Goal: Task Accomplishment & Management: Manage account settings

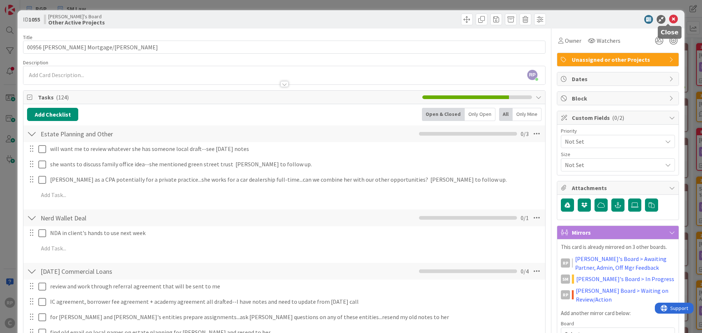
click at [670, 19] on icon at bounding box center [673, 19] width 9 height 9
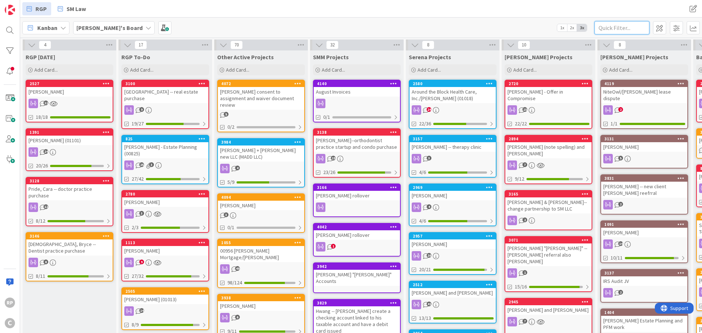
click at [620, 30] on input "text" at bounding box center [621, 27] width 55 height 13
type input "h"
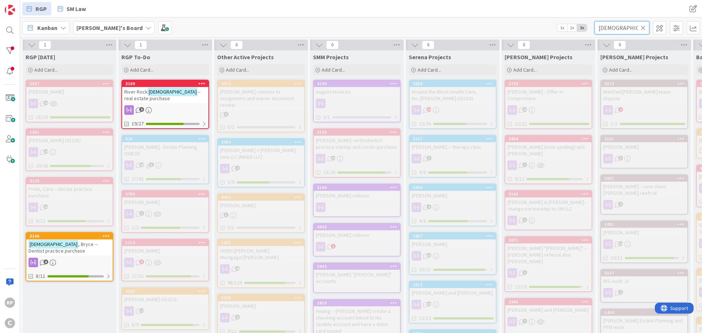
type input "[DEMOGRAPHIC_DATA]"
click at [82, 232] on link "[GEOGRAPHIC_DATA][DEMOGRAPHIC_DATA] , Bryce -- Dentist practice purchase 8 8/11" at bounding box center [70, 256] width 88 height 49
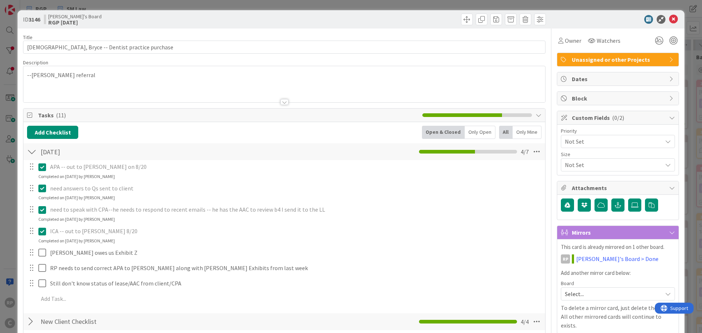
scroll to position [37, 0]
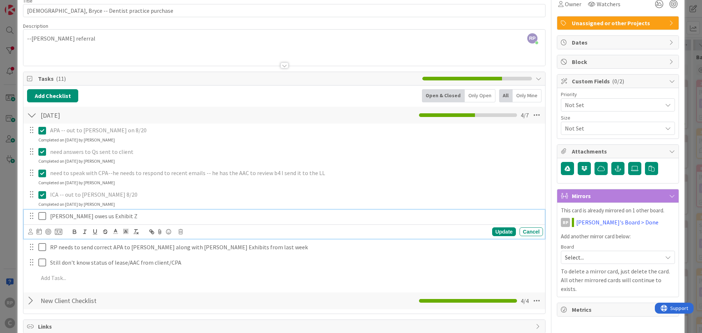
click at [129, 212] on p "[PERSON_NAME] owes us Exhibit Z" at bounding box center [295, 216] width 490 height 8
click at [43, 216] on icon at bounding box center [42, 216] width 8 height 9
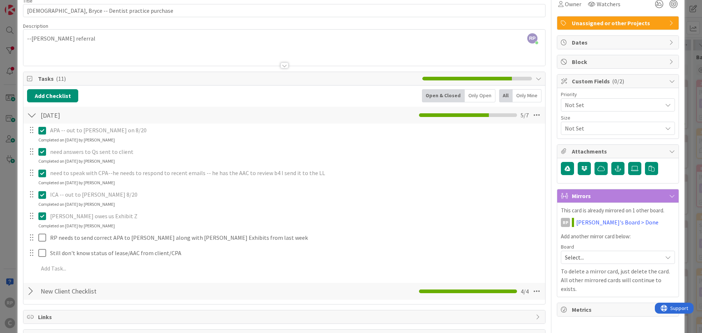
click at [247, 231] on div "APA -- out to [PERSON_NAME] on 8/20 Update Cancel Completed on [DATE] by [PERSO…" at bounding box center [284, 201] width 514 height 154
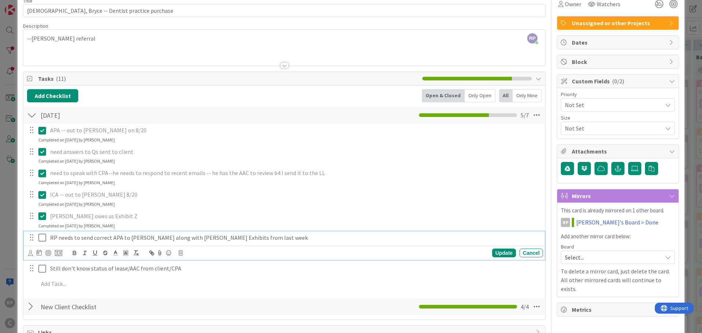
click at [236, 238] on p "RP needs to send correct APA to [PERSON_NAME] along with [PERSON_NAME] Exhibits…" at bounding box center [295, 238] width 490 height 8
click at [39, 255] on icon at bounding box center [39, 253] width 5 height 6
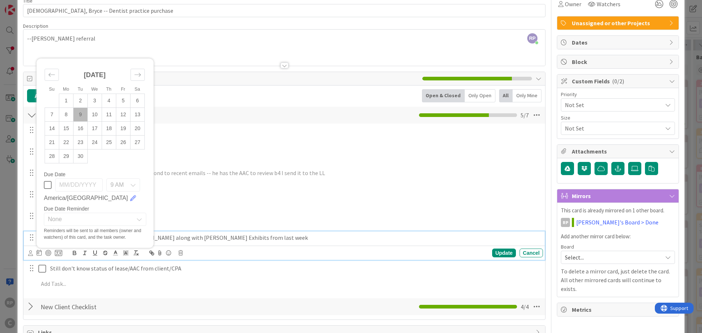
click at [78, 116] on td "9" at bounding box center [80, 115] width 14 height 14
type input "[DATE]"
click at [29, 254] on icon at bounding box center [30, 252] width 5 height 5
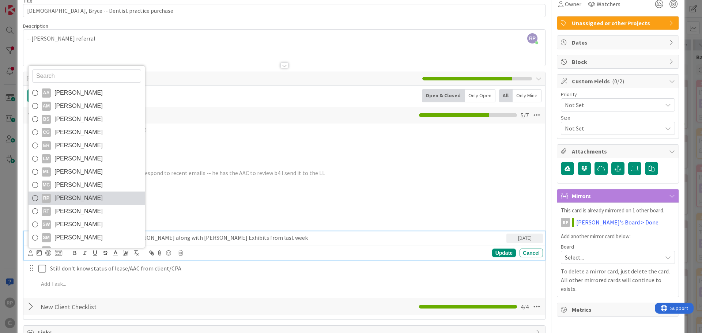
click at [77, 201] on span "[PERSON_NAME]" at bounding box center [78, 198] width 48 height 11
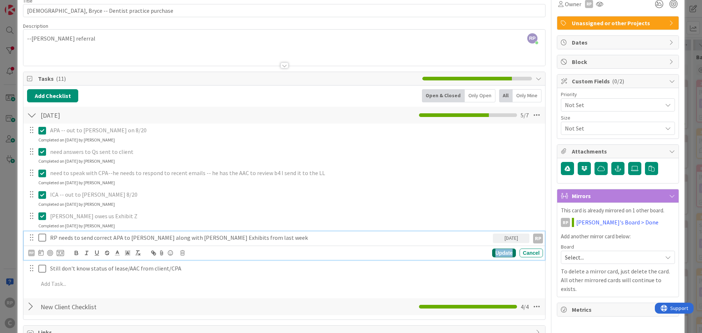
click at [493, 253] on div "Update" at bounding box center [504, 253] width 24 height 9
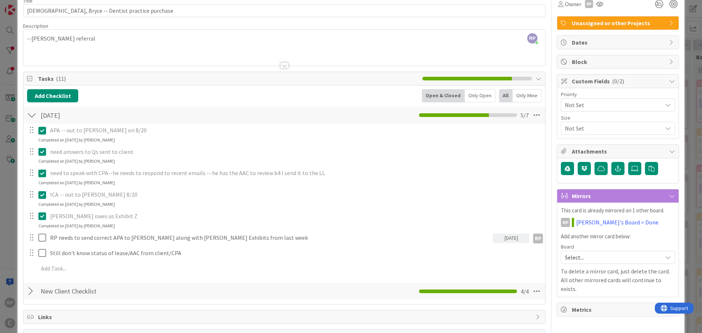
scroll to position [0, 0]
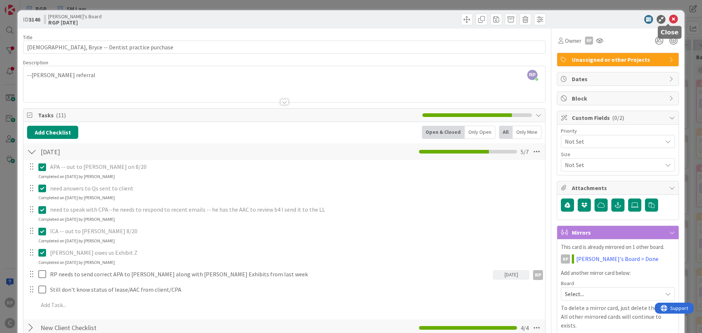
click at [671, 20] on icon at bounding box center [673, 19] width 9 height 9
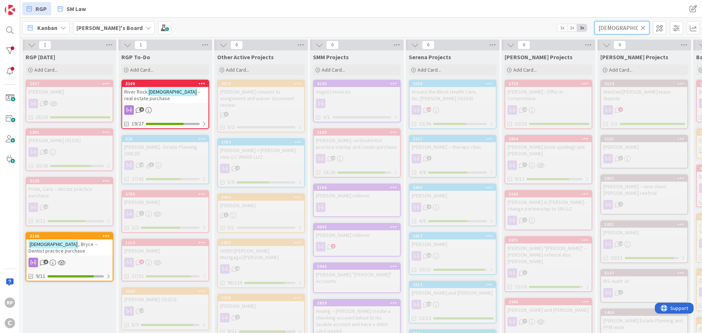
drag, startPoint x: 616, startPoint y: 26, endPoint x: 547, endPoint y: 26, distance: 69.4
click at [547, 26] on div "[PERSON_NAME]'s Board 1x 2x 3x church" at bounding box center [361, 28] width 682 height 20
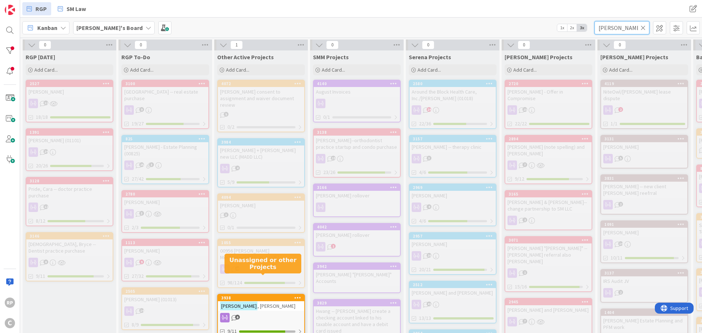
type input "[PERSON_NAME]"
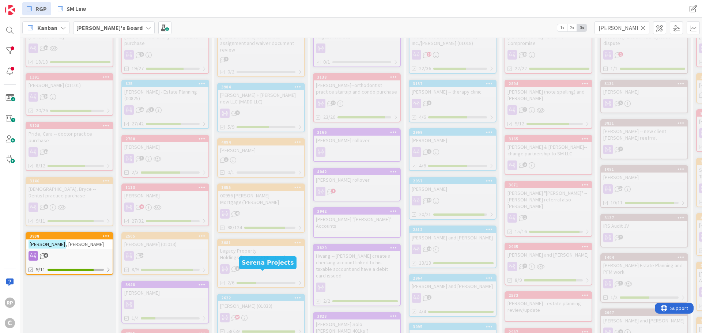
scroll to position [57, 0]
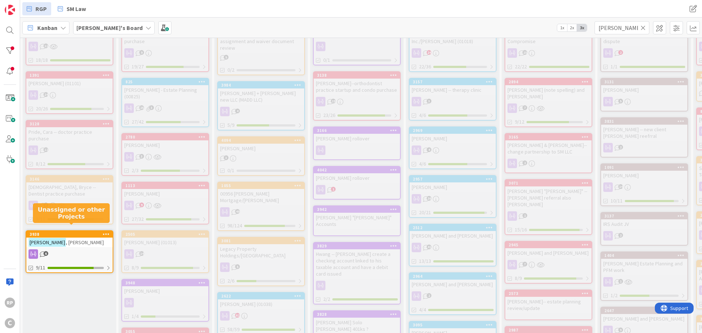
click at [62, 232] on div "3938" at bounding box center [71, 234] width 83 height 5
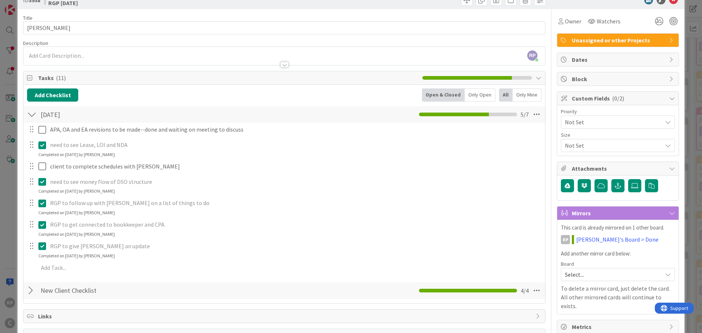
scroll to position [37, 0]
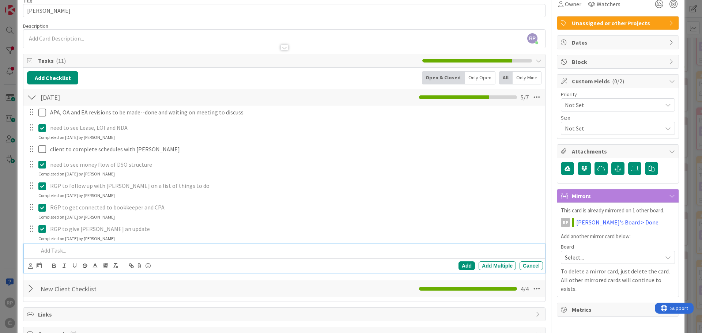
click at [64, 245] on div at bounding box center [288, 250] width 507 height 13
click at [26, 269] on div "Add Add Multiple Cancel" at bounding box center [284, 265] width 521 height 14
click at [33, 268] on icon at bounding box center [30, 265] width 5 height 5
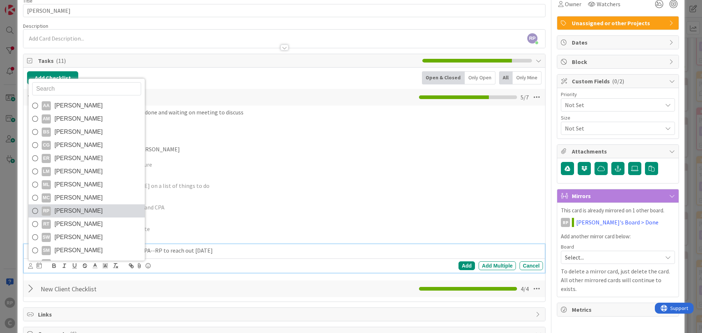
click at [58, 212] on span "[PERSON_NAME]" at bounding box center [78, 210] width 48 height 11
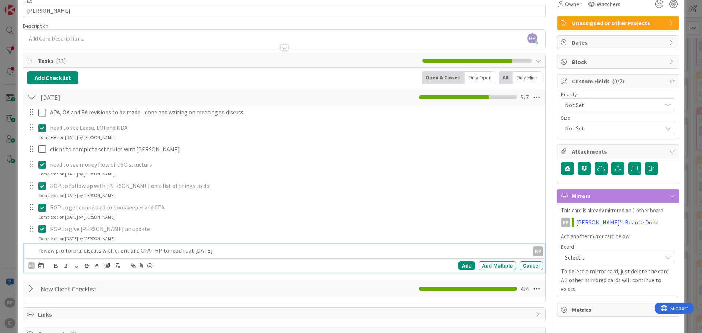
click at [45, 262] on div "RP AA [PERSON_NAME] AM [PERSON_NAME] BS [PERSON_NAME] CG [PERSON_NAME] ER [PERS…" at bounding box center [285, 266] width 515 height 10
click at [462, 263] on div "Add" at bounding box center [466, 265] width 16 height 9
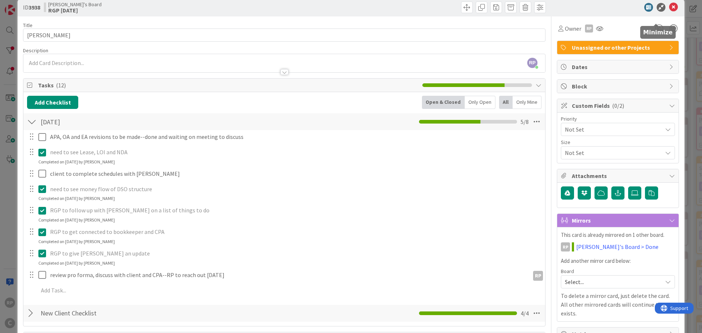
scroll to position [0, 0]
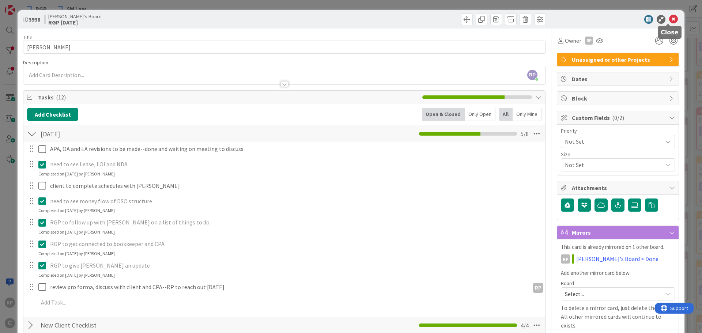
click at [669, 21] on icon at bounding box center [673, 19] width 9 height 9
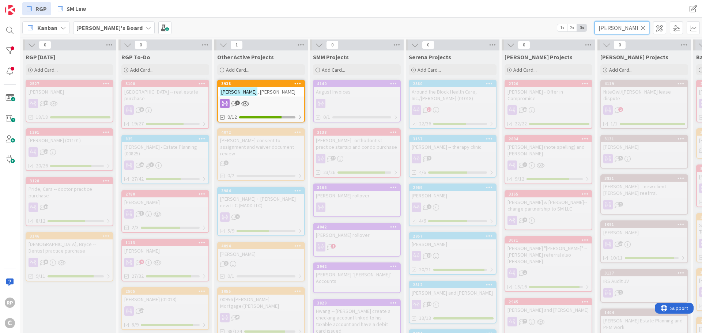
drag, startPoint x: 616, startPoint y: 26, endPoint x: 583, endPoint y: 27, distance: 33.3
click at [583, 27] on div "[PERSON_NAME]'s Board 1x 2x 3x [PERSON_NAME]" at bounding box center [361, 28] width 682 height 20
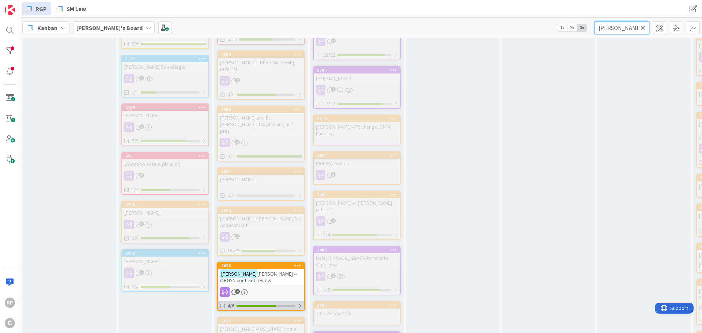
scroll to position [621, 0]
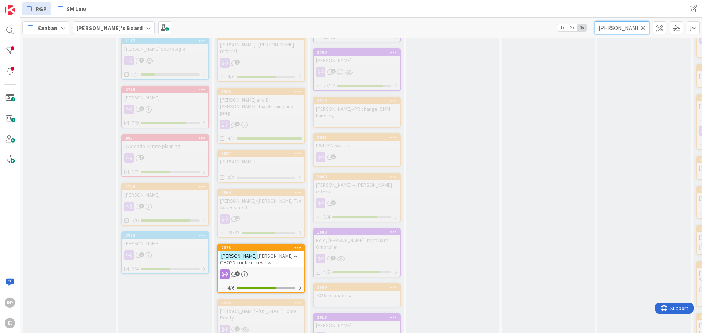
type input "[PERSON_NAME]"
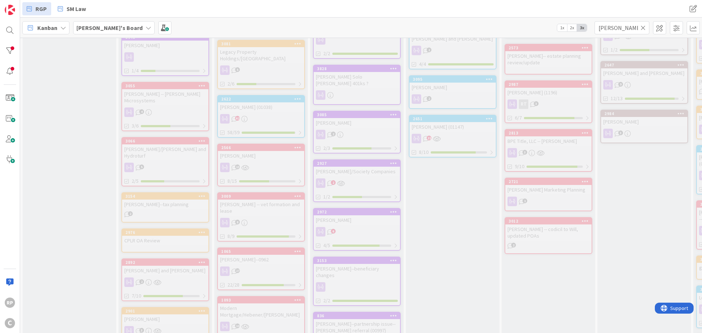
scroll to position [47, 0]
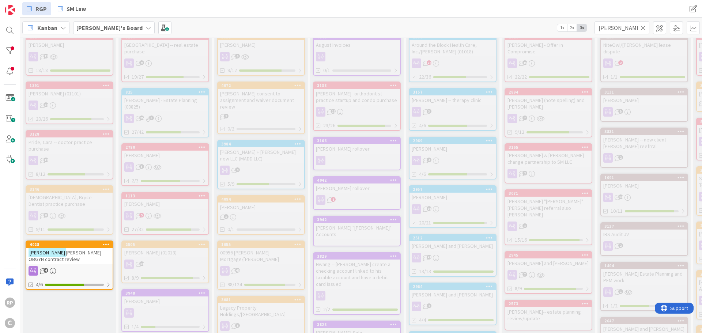
click at [72, 240] on link "4028 [PERSON_NAME] [PERSON_NAME] -- OBGYN contract review 4 4/6" at bounding box center [70, 264] width 88 height 49
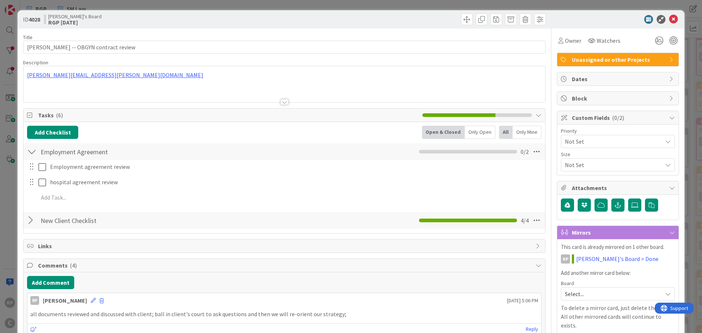
scroll to position [37, 0]
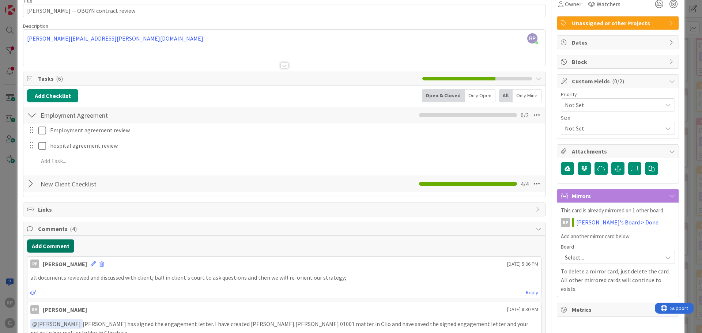
click at [49, 246] on button "Add Comment" at bounding box center [50, 245] width 47 height 13
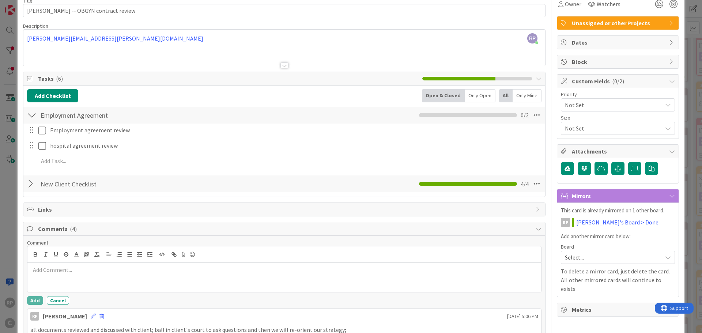
click at [64, 269] on p at bounding box center [284, 270] width 508 height 8
click at [88, 267] on p "have responses from client and need to discuss with" at bounding box center [284, 270] width 508 height 8
drag, startPoint x: 158, startPoint y: 273, endPoint x: 20, endPoint y: 272, distance: 137.8
click at [20, 272] on div "ID 4028 [PERSON_NAME]'s Board RGP [DATE] Title 41 / 128 [PERSON_NAME] -- OBGYN …" at bounding box center [351, 266] width 667 height 585
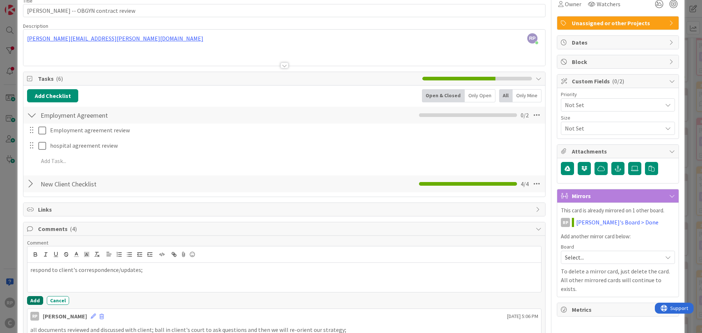
click at [36, 301] on button "Add" at bounding box center [35, 300] width 16 height 9
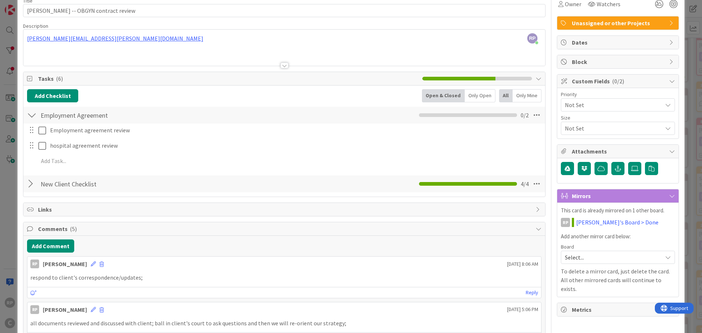
scroll to position [0, 0]
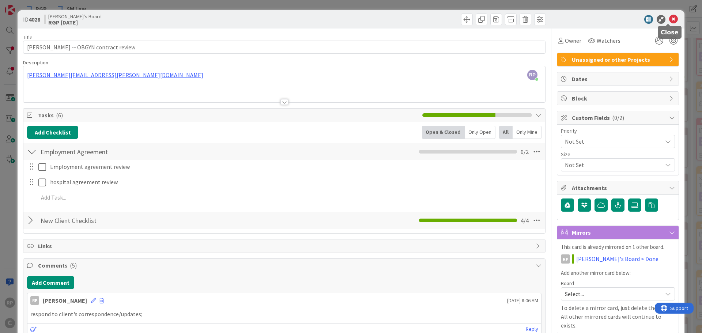
click at [671, 21] on icon at bounding box center [673, 19] width 9 height 9
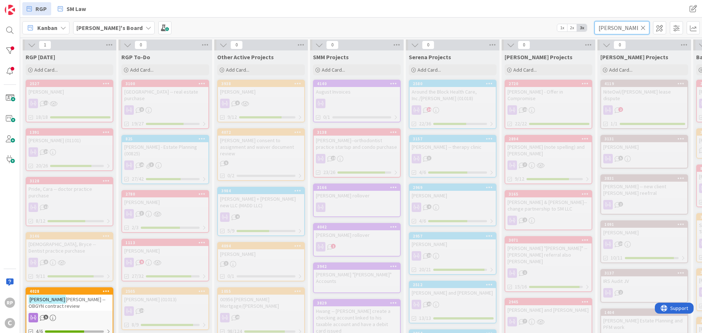
drag, startPoint x: 617, startPoint y: 26, endPoint x: 574, endPoint y: 27, distance: 43.5
click at [574, 27] on div "[PERSON_NAME]'s Board 1x 2x 3x [PERSON_NAME]" at bounding box center [361, 28] width 682 height 20
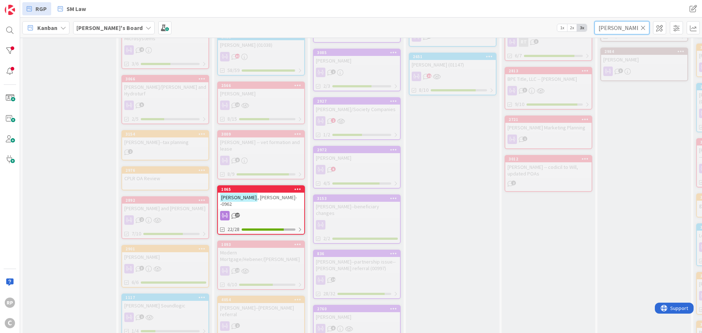
scroll to position [365, 0]
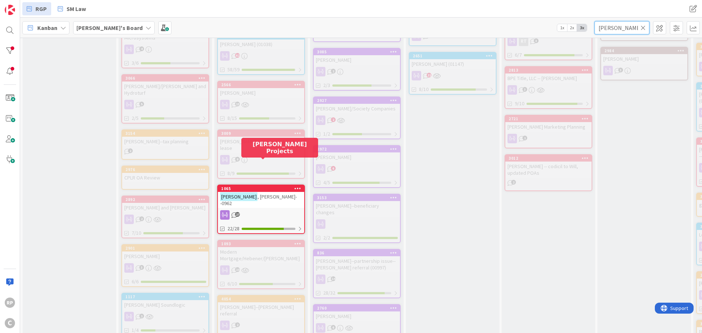
type input "[PERSON_NAME]"
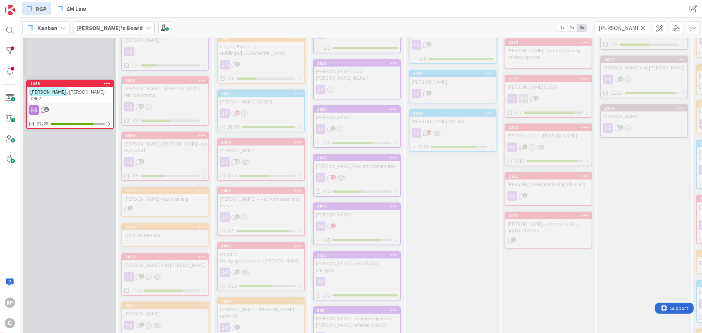
scroll to position [297, 0]
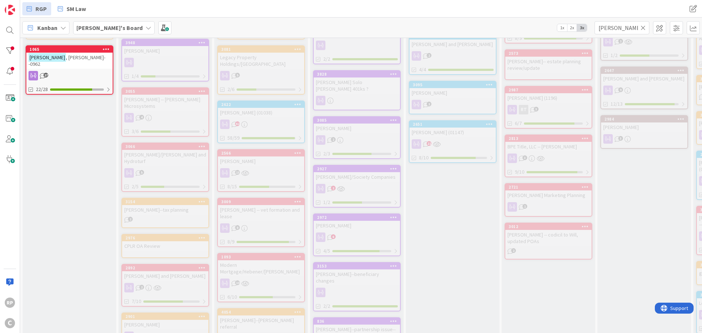
click at [641, 26] on icon at bounding box center [642, 27] width 5 height 7
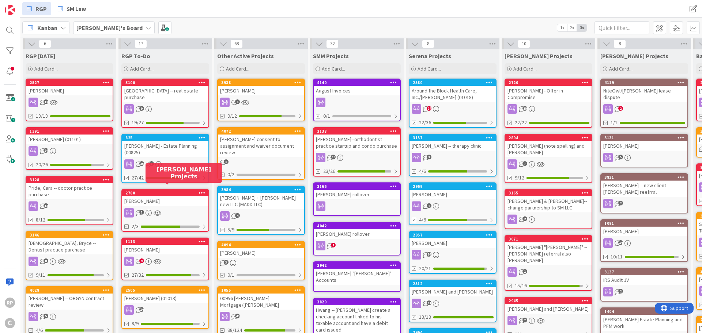
scroll to position [0, 0]
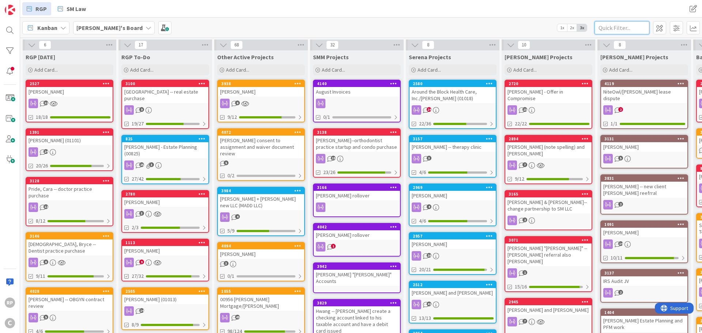
click at [614, 22] on input "text" at bounding box center [621, 27] width 55 height 13
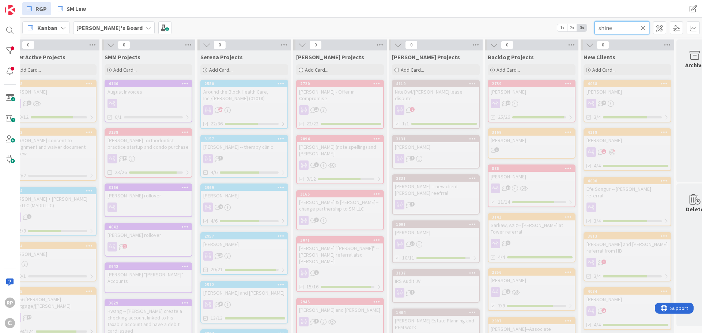
scroll to position [0, 209]
drag, startPoint x: 620, startPoint y: 30, endPoint x: 551, endPoint y: 30, distance: 68.3
click at [551, 30] on div "[PERSON_NAME]'s Board 1x 2x 3x shine" at bounding box center [361, 28] width 682 height 20
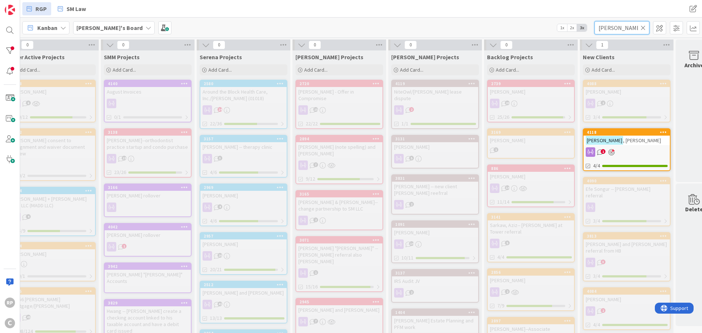
type input "[PERSON_NAME]"
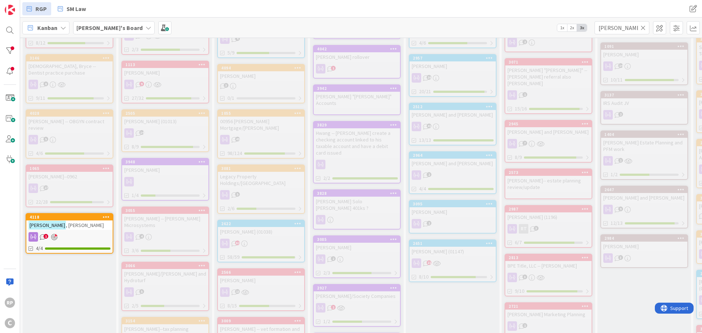
scroll to position [183, 0]
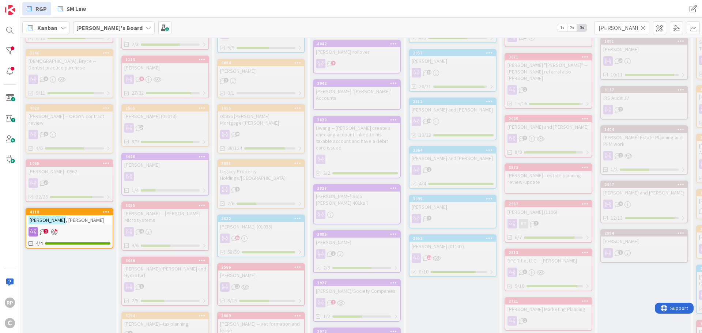
click at [74, 219] on link "4118 [PERSON_NAME] 1 4/4" at bounding box center [70, 228] width 88 height 41
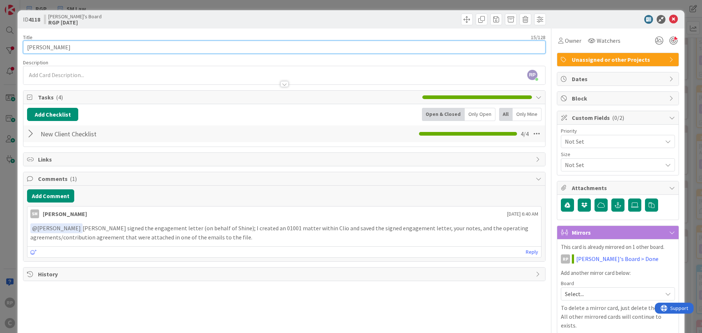
click at [69, 52] on input "[PERSON_NAME]" at bounding box center [284, 47] width 522 height 13
type input "[PERSON_NAME]/Shine Ortho"
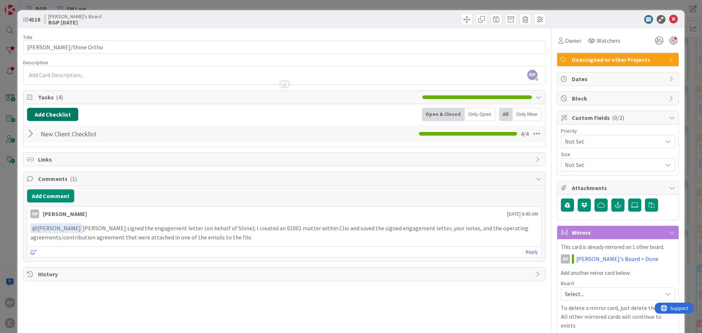
click at [49, 113] on button "Add Checklist" at bounding box center [52, 114] width 51 height 13
type input "[DATE]"
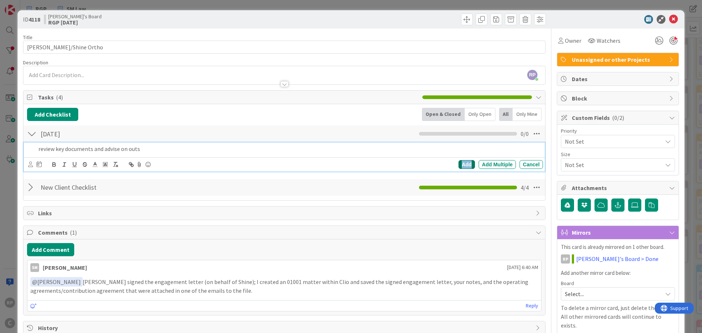
click at [465, 163] on div "Add" at bounding box center [466, 164] width 16 height 9
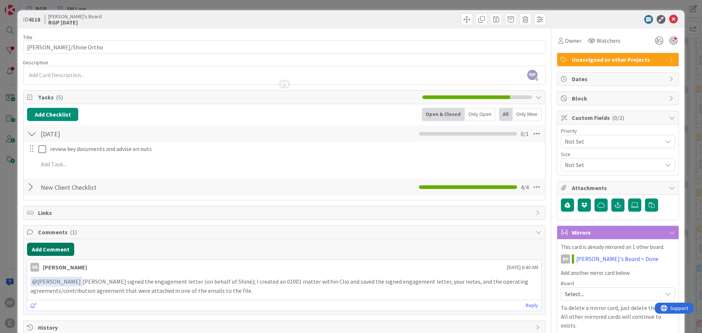
click at [71, 250] on button "Add Comment" at bounding box center [50, 249] width 47 height 13
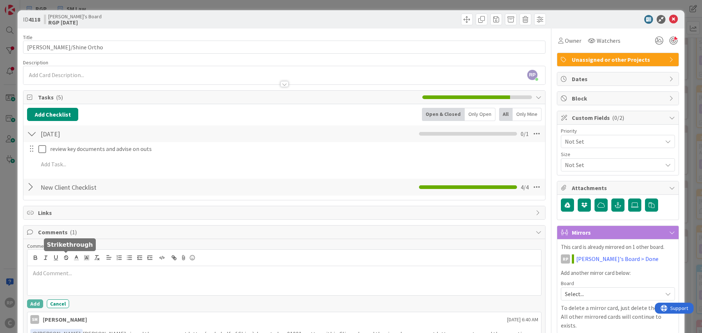
click at [54, 269] on p at bounding box center [284, 273] width 508 height 8
click at [34, 303] on button "Add" at bounding box center [35, 303] width 16 height 9
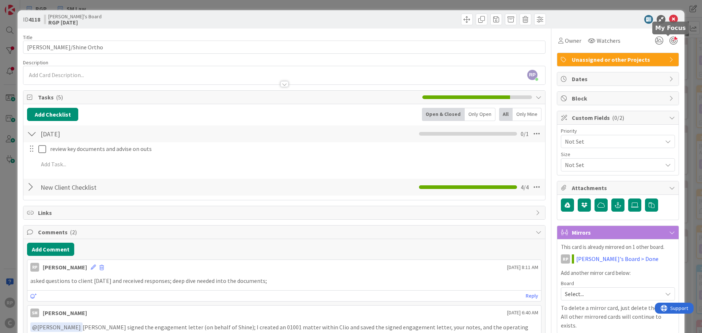
click at [670, 42] on div at bounding box center [673, 41] width 8 height 8
click at [671, 19] on icon at bounding box center [673, 19] width 9 height 9
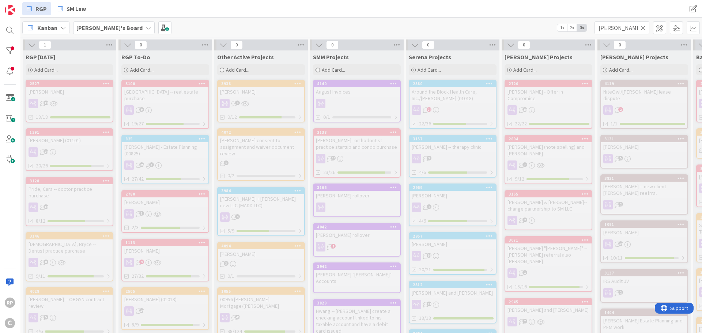
click at [69, 132] on div "1391" at bounding box center [71, 132] width 83 height 5
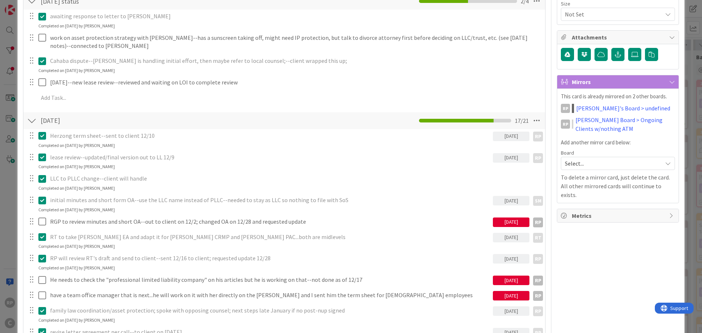
scroll to position [146, 0]
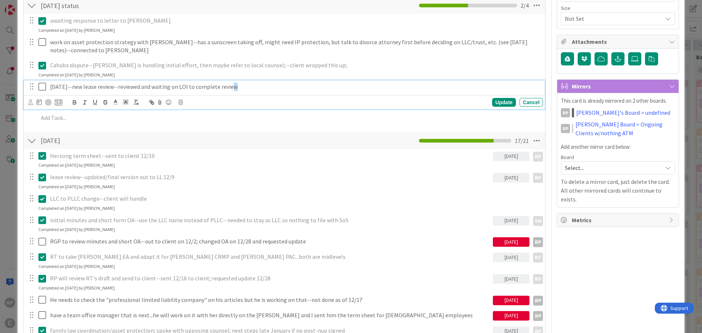
drag, startPoint x: 228, startPoint y: 88, endPoint x: 268, endPoint y: 92, distance: 39.3
click at [268, 92] on div "[DATE]--new lease review--reviewed and waiting on LOI to complete review" at bounding box center [295, 86] width 496 height 13
drag, startPoint x: 269, startPoint y: 91, endPoint x: 116, endPoint y: 88, distance: 152.8
click at [116, 88] on div "[DATE]--new lease review--reviewed and waiting on LOI to complete review" at bounding box center [295, 86] width 496 height 13
click at [495, 98] on div "Update" at bounding box center [504, 102] width 24 height 9
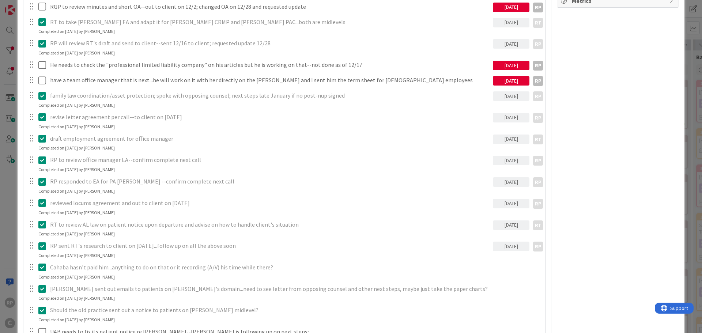
scroll to position [621, 0]
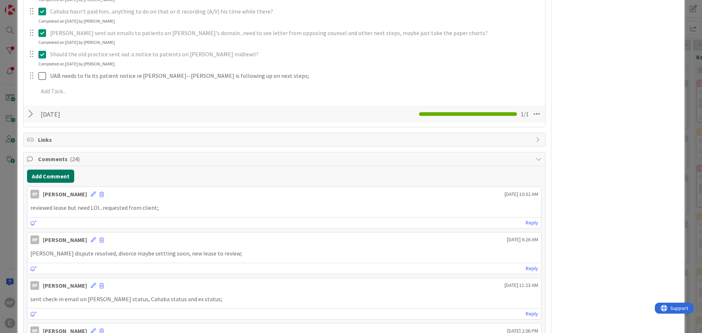
click at [66, 174] on button "Add Comment" at bounding box center [50, 176] width 47 height 13
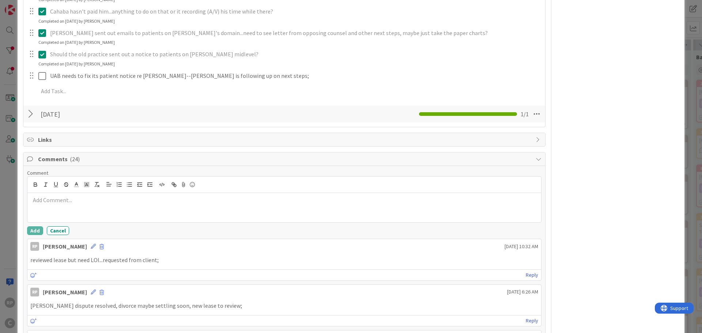
drag, startPoint x: 58, startPoint y: 218, endPoint x: 57, endPoint y: 207, distance: 11.0
click at [57, 217] on div at bounding box center [283, 207] width 513 height 29
click at [57, 207] on div at bounding box center [283, 207] width 513 height 29
drag, startPoint x: 37, startPoint y: 228, endPoint x: 83, endPoint y: 215, distance: 48.2
click at [37, 228] on button "Add" at bounding box center [35, 230] width 16 height 9
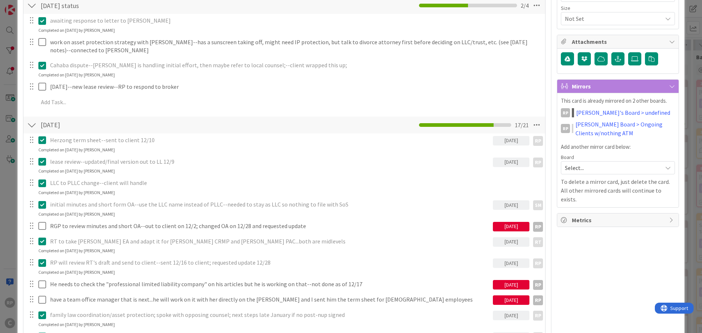
scroll to position [0, 0]
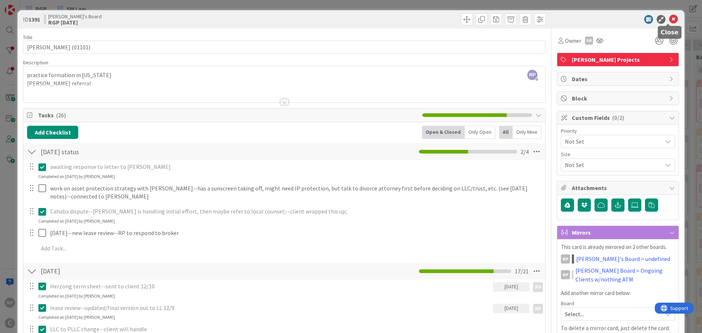
click at [669, 20] on icon at bounding box center [673, 19] width 9 height 9
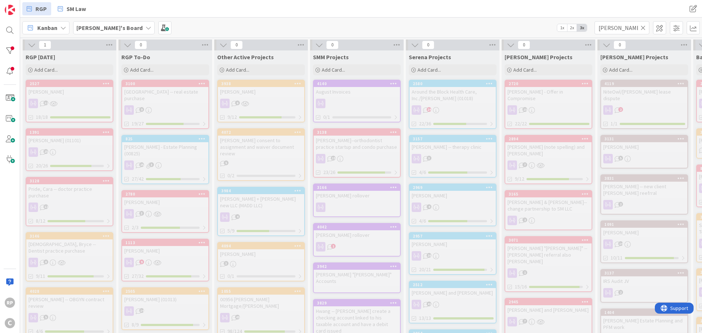
click at [642, 27] on icon at bounding box center [642, 27] width 5 height 7
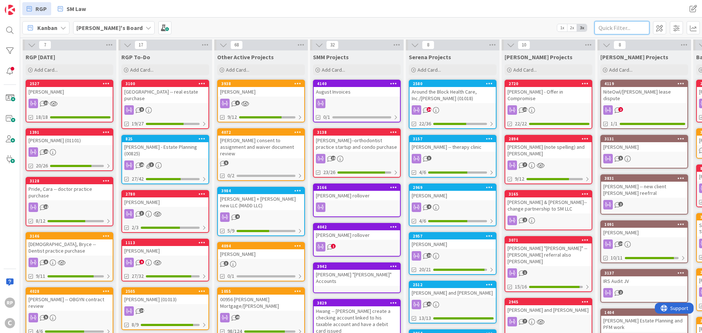
click at [620, 26] on input "text" at bounding box center [621, 27] width 55 height 13
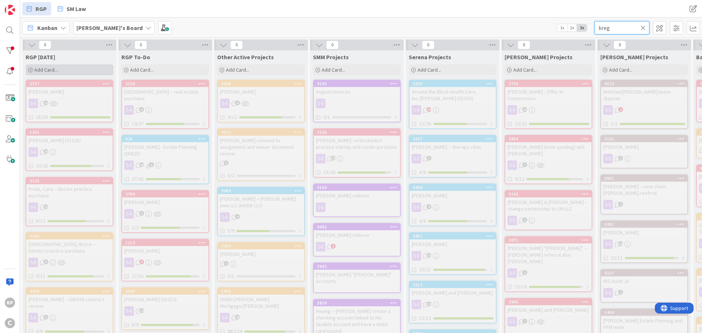
type input "kreg"
click at [53, 69] on span "Add Card..." at bounding box center [45, 70] width 23 height 7
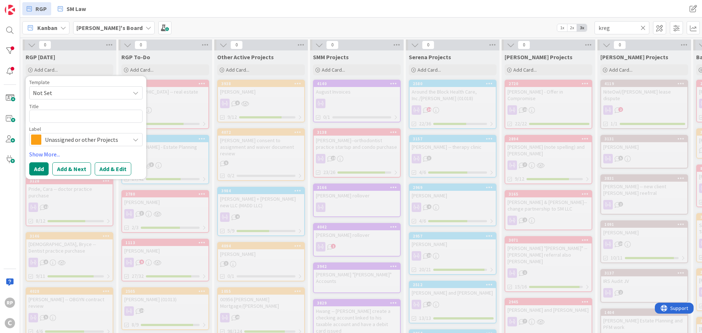
type textarea "x"
type textarea "J"
type textarea "x"
type textarea "Jo"
type textarea "x"
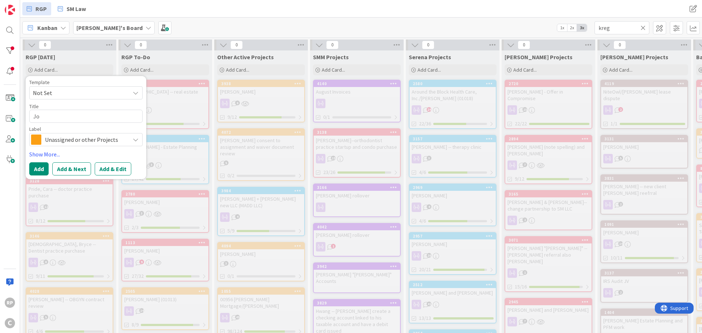
type textarea "Joh"
type textarea "x"
type textarea "Jo"
type textarea "x"
type textarea "Joh"
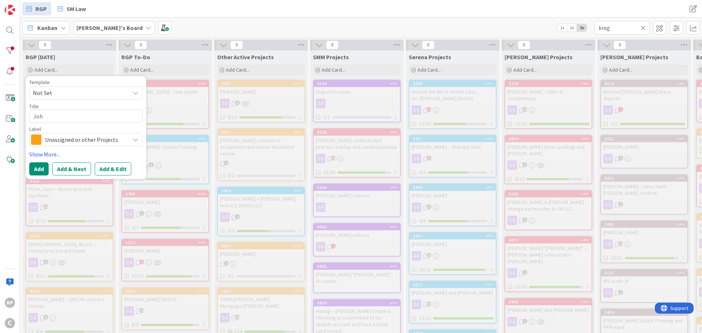
type textarea "x"
type textarea "[PERSON_NAME]"
type textarea "x"
type textarea "Joh"
type textarea "x"
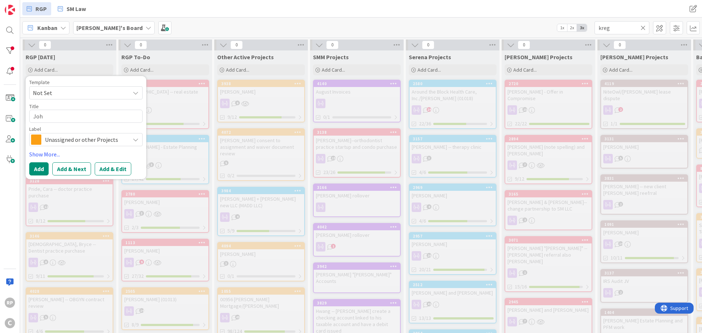
type textarea "Jo"
type textarea "x"
type textarea "[PERSON_NAME]"
type textarea "x"
type textarea "[PERSON_NAME]"
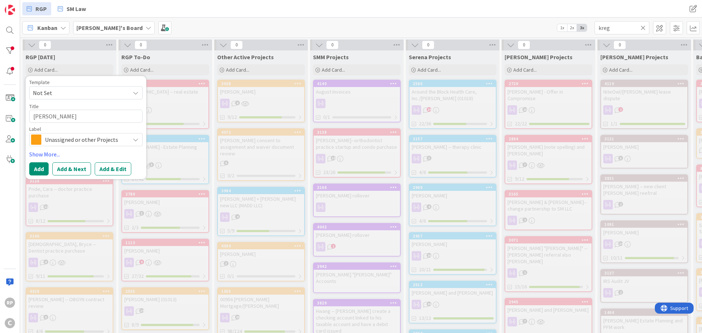
type textarea "x"
type textarea "[PERSON_NAME]"
type textarea "x"
type textarea "[PERSON_NAME],"
type textarea "x"
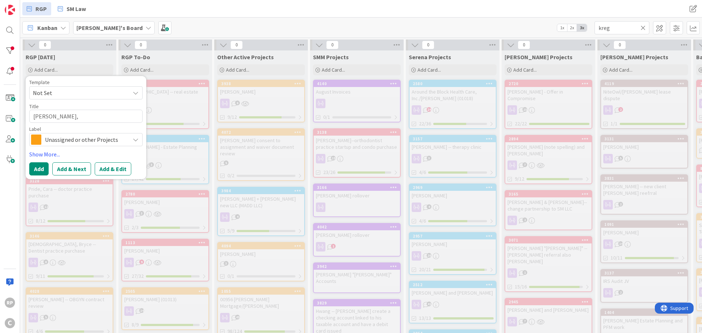
type textarea "[PERSON_NAME],"
type textarea "x"
type textarea "[PERSON_NAME]"
type textarea "x"
type textarea "[PERSON_NAME]"
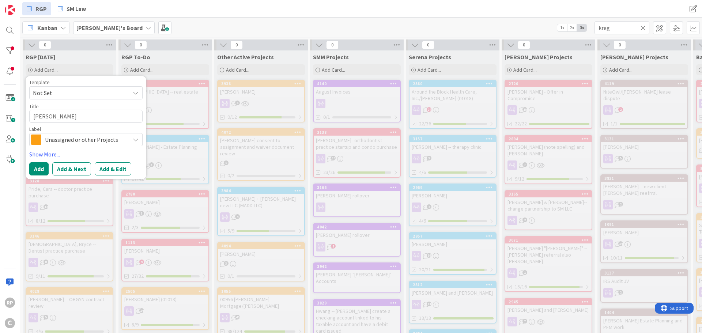
type textarea "x"
type textarea "[PERSON_NAME], Kre"
type textarea "x"
type textarea "[PERSON_NAME]"
type textarea "x"
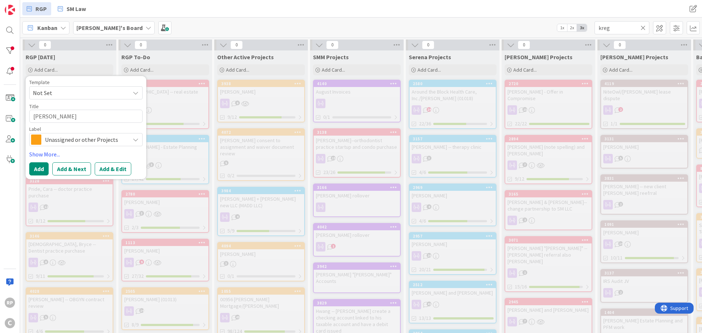
type textarea "[PERSON_NAME]"
type textarea "x"
type textarea "[PERSON_NAME] -"
type textarea "x"
type textarea "[PERSON_NAME] --"
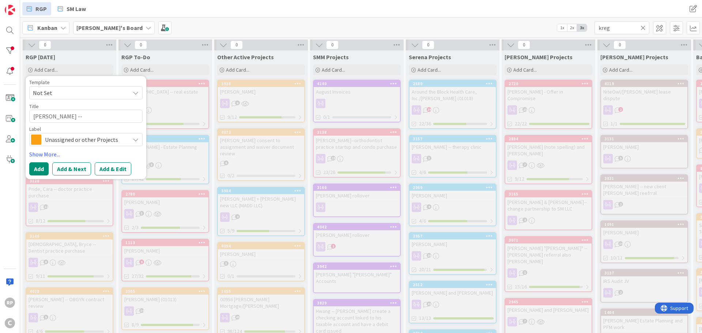
type textarea "x"
type textarea "[PERSON_NAME] --"
type textarea "x"
type textarea "[PERSON_NAME] -- E"
type textarea "x"
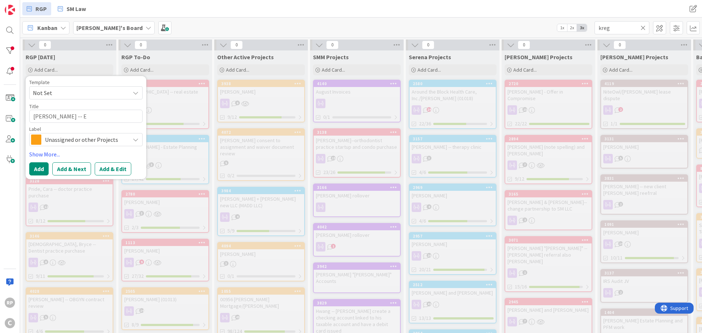
type textarea "[PERSON_NAME] -- Er"
type textarea "x"
type textarea "[PERSON_NAME] -- Erl"
type textarea "x"
type textarea "[PERSON_NAME] -- [PERSON_NAME]"
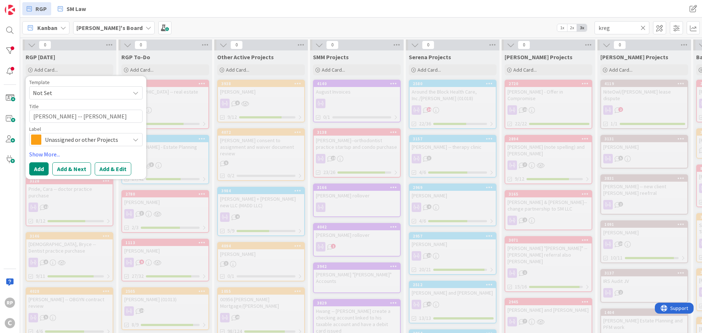
type textarea "x"
type textarea "[PERSON_NAME] -- Erlan"
type textarea "x"
type textarea "[PERSON_NAME] -- Erlang"
type textarea "x"
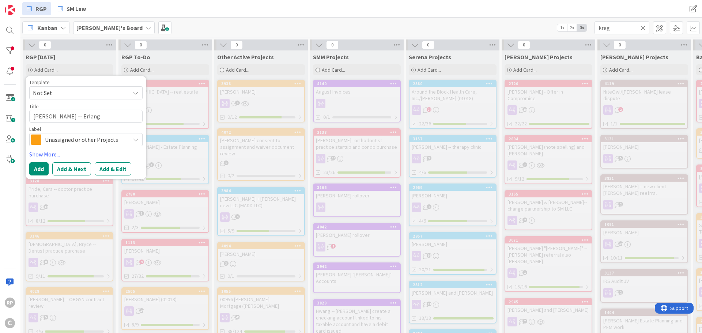
type textarea "[PERSON_NAME] -- Erlange"
type textarea "x"
type textarea "[PERSON_NAME] -- Erlanger"
type textarea "x"
type textarea "[PERSON_NAME] -- Erlanger d"
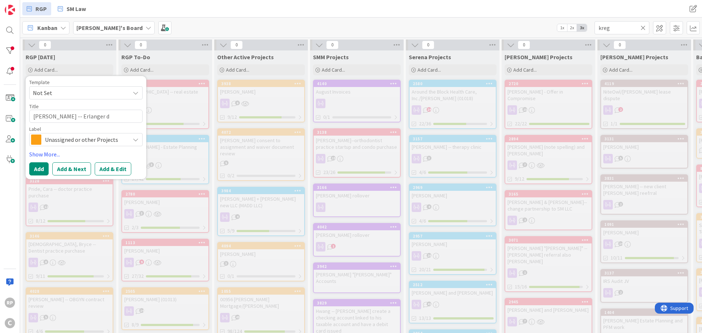
type textarea "x"
type textarea "[PERSON_NAME] -- Erlanger di"
type textarea "x"
type textarea "[PERSON_NAME] -- Erlanger dis"
type textarea "x"
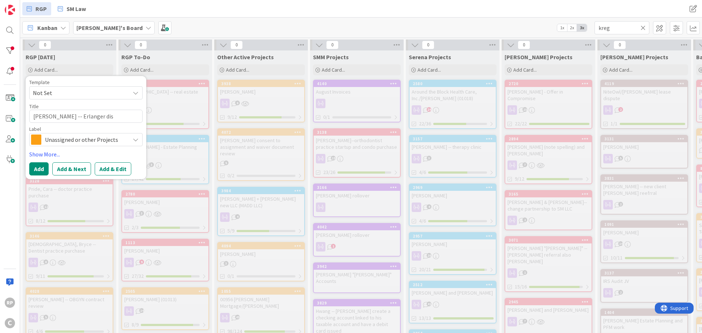
type textarea "[PERSON_NAME] -- Erlanger disp"
type textarea "x"
type textarea "[PERSON_NAME] -- Erlanger dispu"
type textarea "x"
type textarea "[PERSON_NAME] -- Erlanger disput"
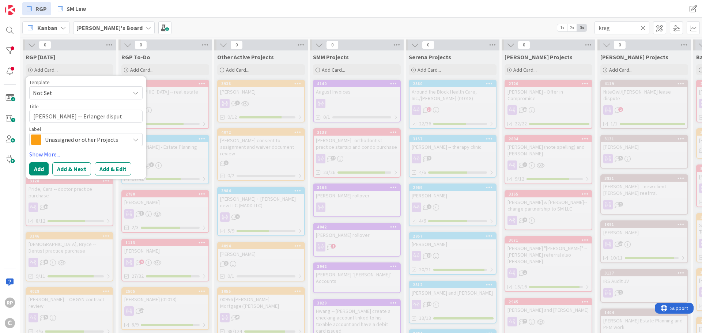
type textarea "x"
type textarea "[PERSON_NAME] -- Erlanger dispute"
click at [43, 172] on button "Add" at bounding box center [38, 168] width 19 height 13
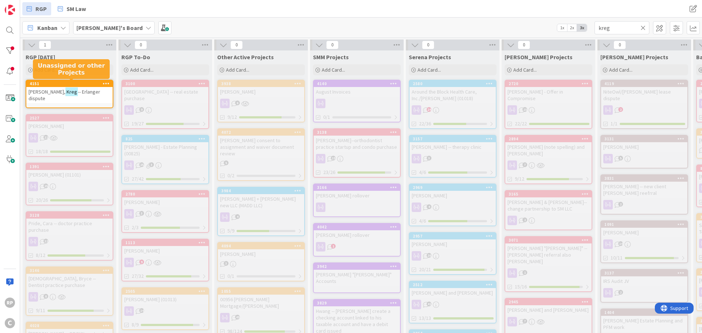
click at [88, 84] on div "4151" at bounding box center [71, 83] width 83 height 5
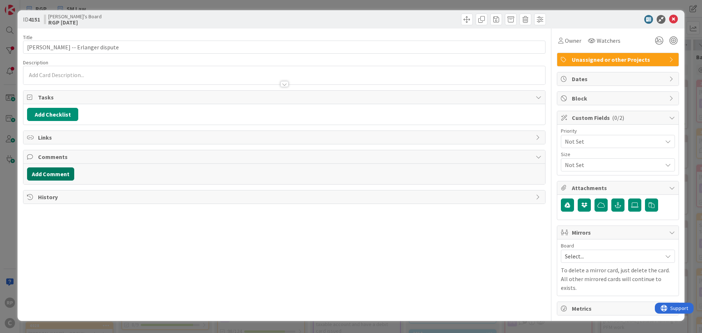
click at [61, 172] on button "Add Comment" at bounding box center [50, 173] width 47 height 13
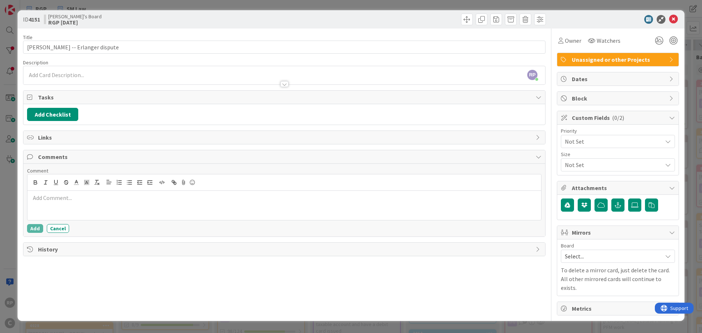
click at [50, 207] on div at bounding box center [283, 205] width 513 height 29
click at [37, 227] on button "Add" at bounding box center [35, 228] width 16 height 9
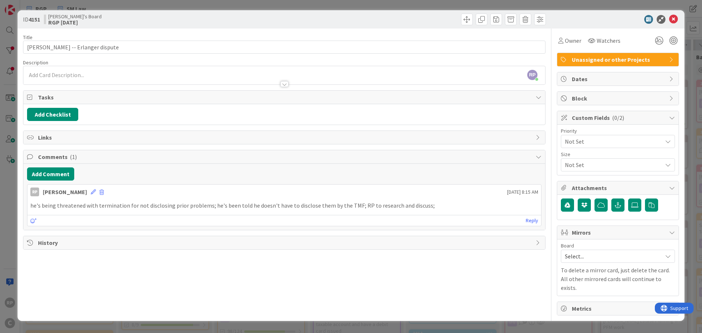
click at [673, 14] on div "ID 4151 [PERSON_NAME]'s Board RGP [DATE]" at bounding box center [351, 19] width 667 height 18
click at [674, 18] on icon at bounding box center [673, 19] width 9 height 9
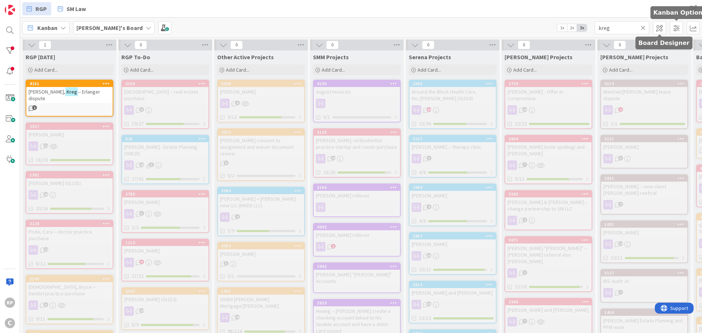
click at [644, 25] on icon at bounding box center [642, 27] width 5 height 7
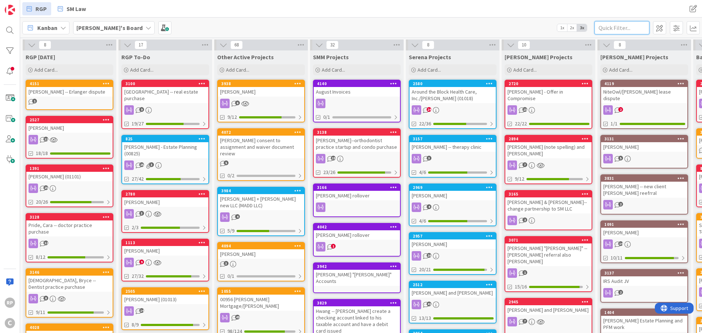
click at [614, 24] on input "text" at bounding box center [621, 27] width 55 height 13
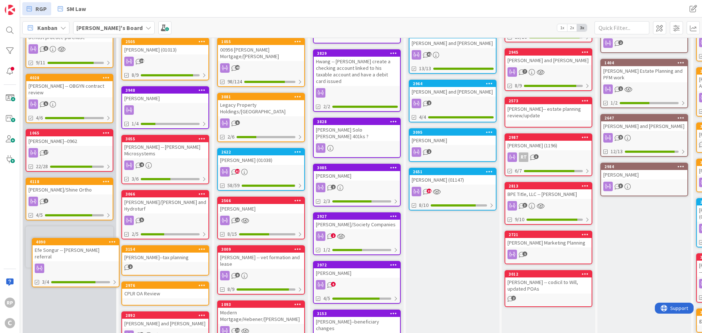
scroll to position [250, 0]
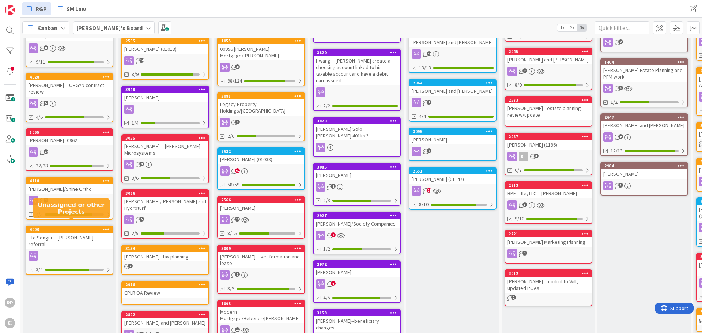
click at [57, 227] on div "4090" at bounding box center [71, 229] width 83 height 5
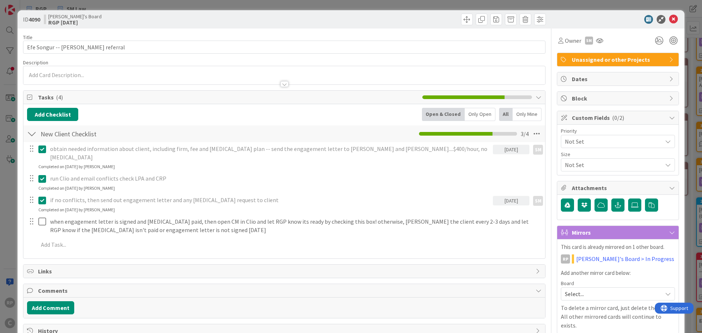
scroll to position [27, 0]
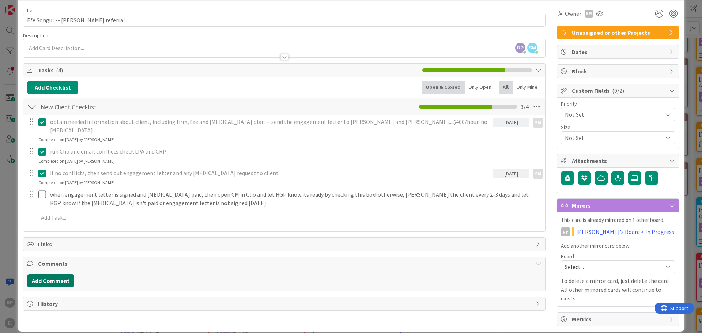
click at [62, 274] on button "Add Comment" at bounding box center [50, 280] width 47 height 13
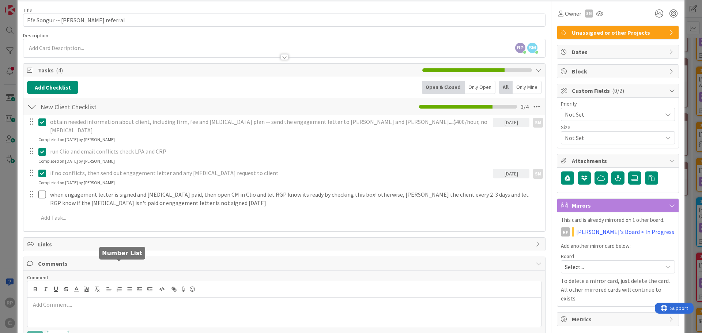
scroll to position [65, 0]
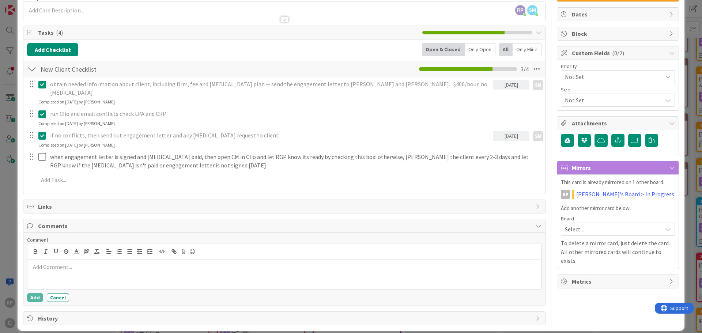
click at [65, 263] on p at bounding box center [284, 267] width 508 height 8
click at [34, 293] on button "Add" at bounding box center [35, 297] width 16 height 9
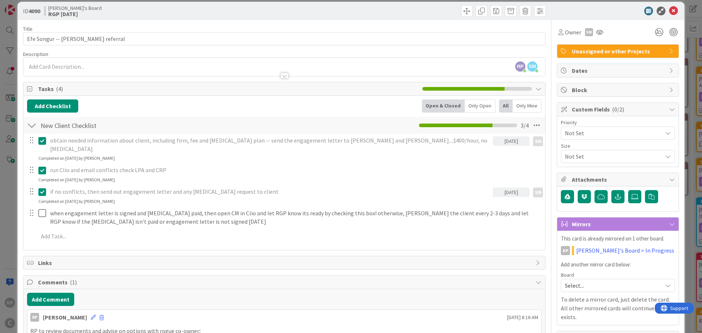
scroll to position [0, 0]
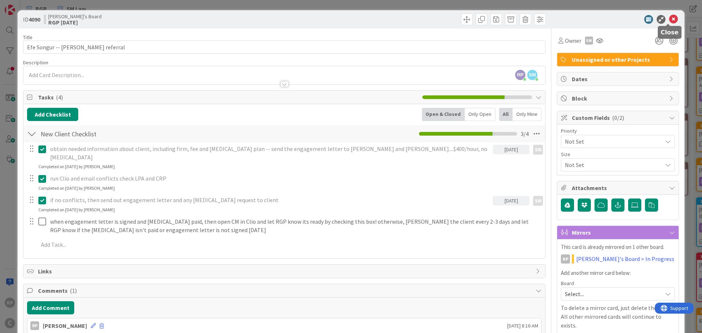
click at [669, 19] on icon at bounding box center [673, 19] width 9 height 9
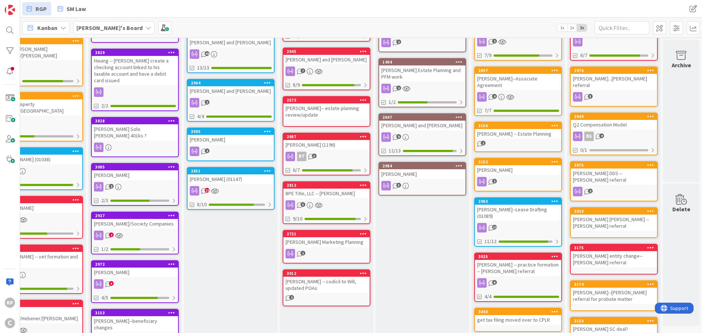
scroll to position [0, 227]
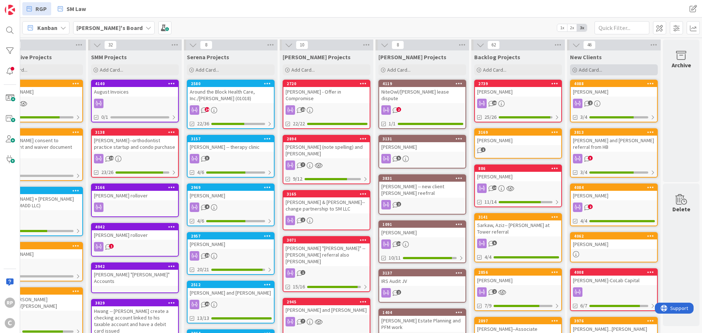
click at [586, 68] on span "Add Card..." at bounding box center [590, 70] width 23 height 7
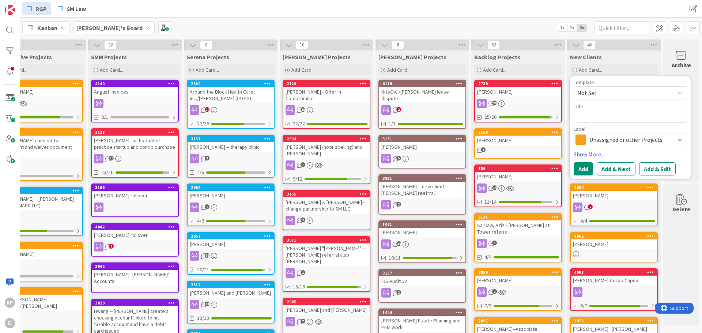
type textarea "x"
type textarea "[PERSON_NAME]"
click at [654, 169] on button "Add & Edit" at bounding box center [657, 168] width 37 height 13
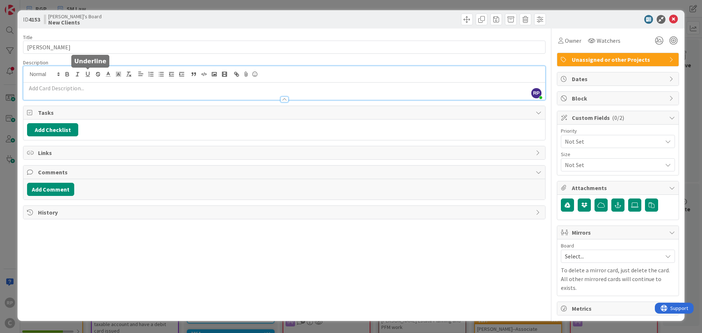
click at [90, 75] on div "RP [PERSON_NAME] just joined" at bounding box center [284, 83] width 522 height 34
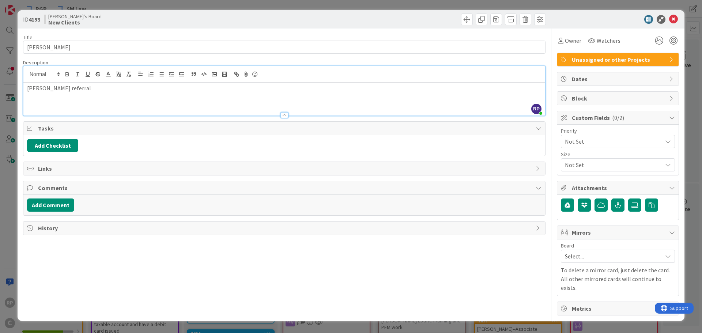
click at [98, 90] on p "[PERSON_NAME] referral" at bounding box center [284, 88] width 514 height 8
click at [586, 257] on span "Select..." at bounding box center [612, 256] width 94 height 10
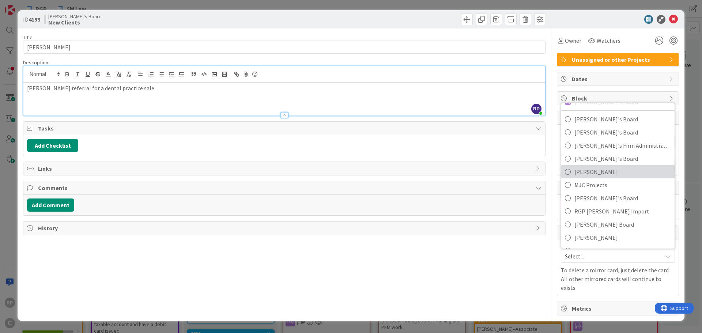
scroll to position [49, 0]
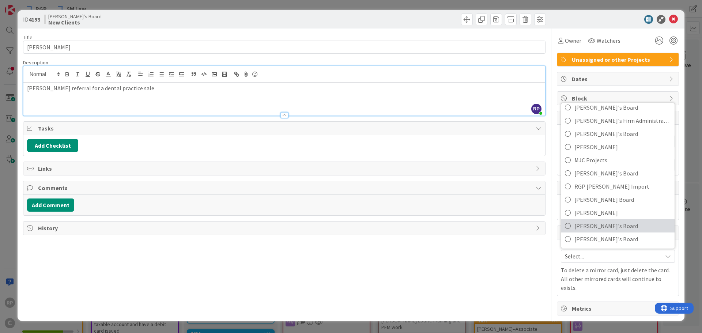
drag, startPoint x: 592, startPoint y: 222, endPoint x: 589, endPoint y: 229, distance: 7.7
click at [592, 222] on span "[PERSON_NAME]'s Board" at bounding box center [622, 225] width 96 height 11
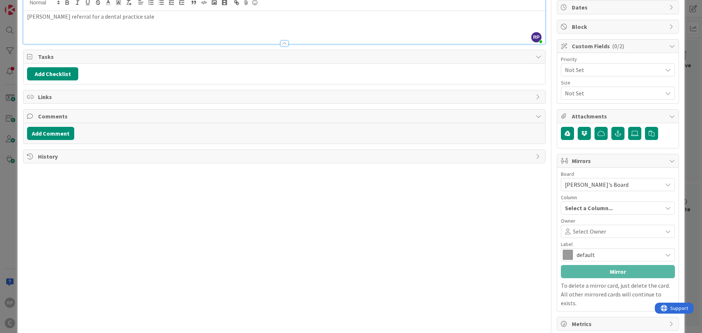
scroll to position [76, 0]
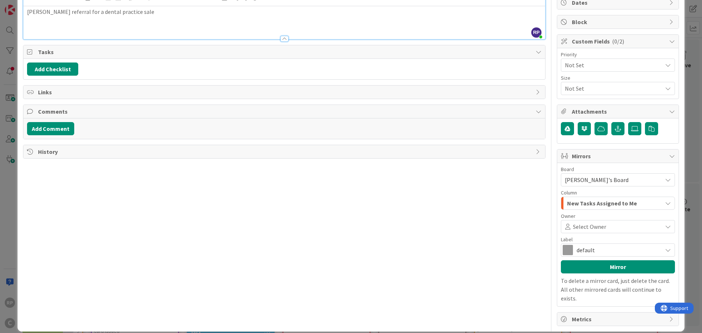
click at [581, 224] on span "Select Owner" at bounding box center [589, 226] width 33 height 9
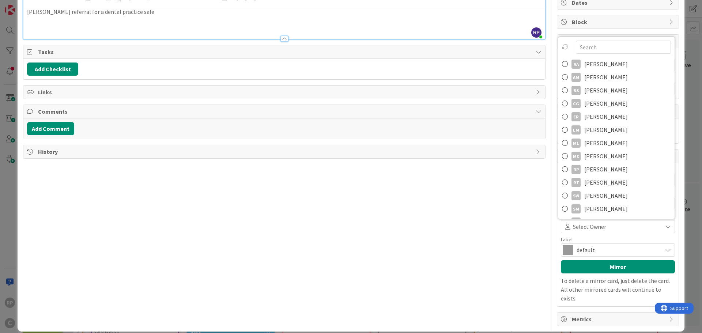
drag, startPoint x: 503, startPoint y: 222, endPoint x: 509, endPoint y: 219, distance: 7.1
click at [508, 220] on div "Title 18 / 128 [PERSON_NAME] Description RP [PERSON_NAME] just joined [PERSON_N…" at bounding box center [284, 139] width 522 height 374
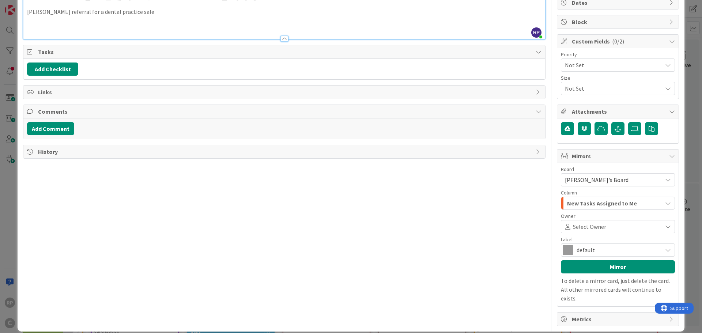
click at [570, 200] on span "New Tasks Assigned to Me" at bounding box center [602, 203] width 70 height 10
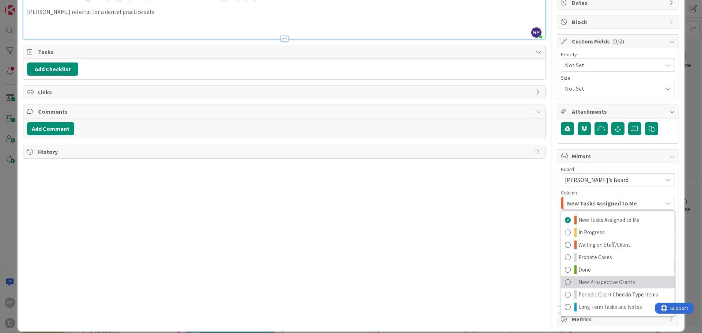
click at [602, 280] on span "New Prospective Clients" at bounding box center [606, 282] width 57 height 9
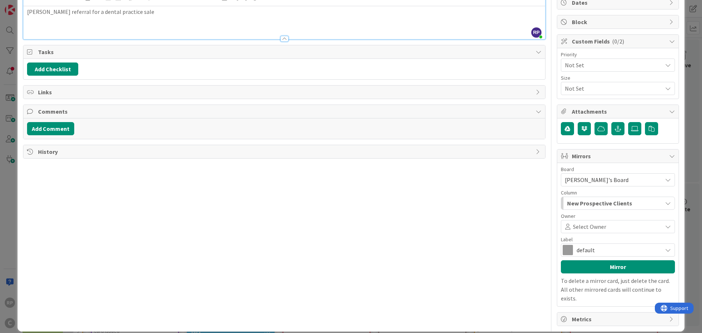
click at [595, 231] on div "Select Owner" at bounding box center [618, 226] width 114 height 13
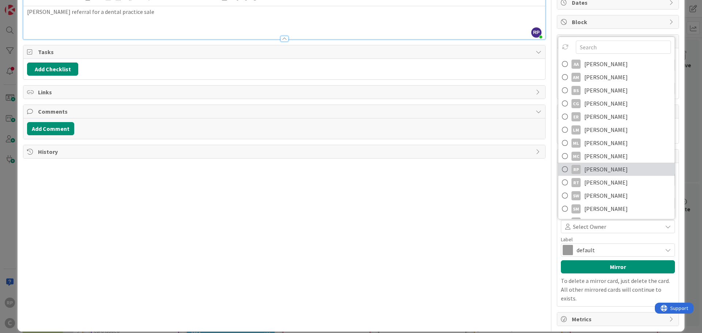
click at [599, 170] on span "[PERSON_NAME]" at bounding box center [605, 169] width 43 height 11
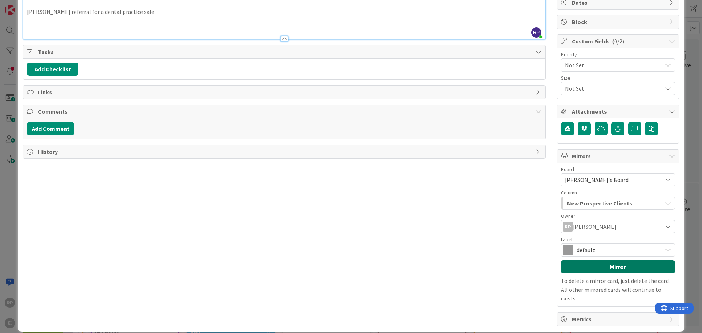
click at [592, 268] on button "Mirror" at bounding box center [618, 266] width 114 height 13
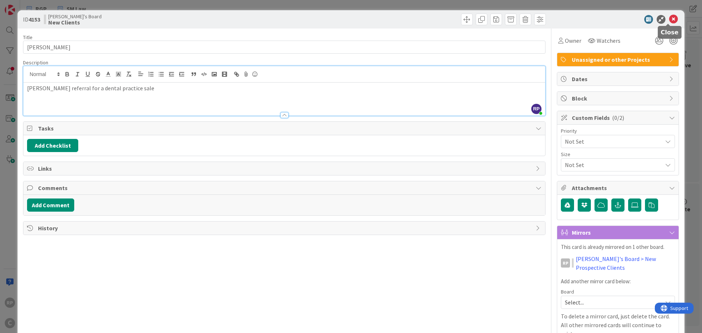
drag, startPoint x: 672, startPoint y: 18, endPoint x: 634, endPoint y: 16, distance: 37.7
click at [671, 18] on icon at bounding box center [673, 19] width 9 height 9
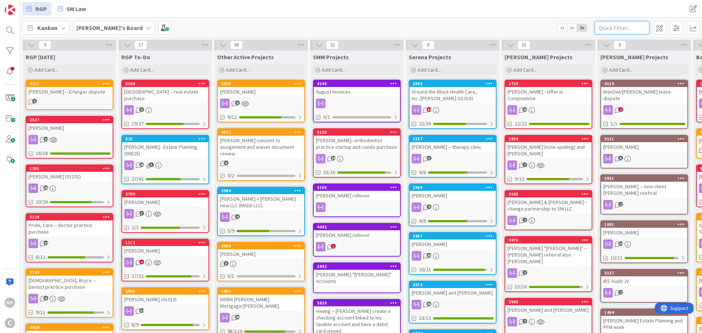
click at [610, 30] on input "text" at bounding box center [621, 27] width 55 height 13
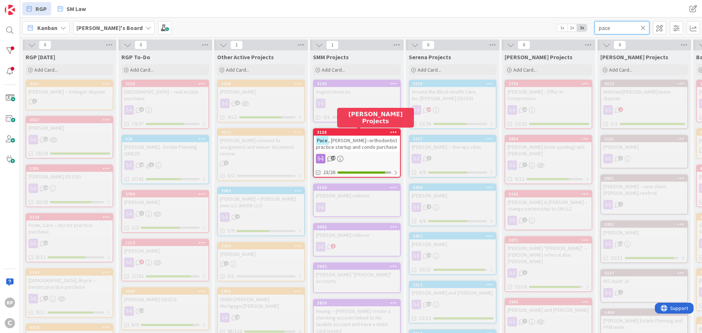
type input "pace"
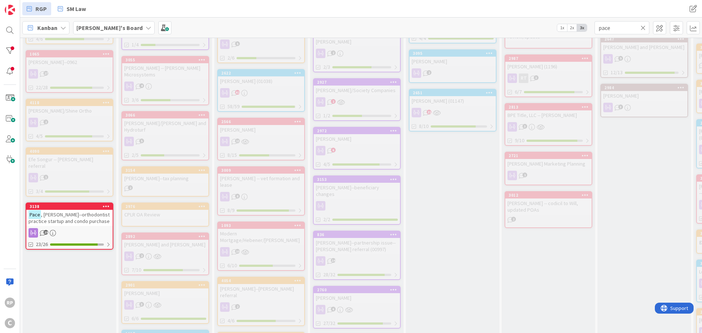
scroll to position [329, 0]
click at [59, 211] on span ", [PERSON_NAME]--orthodontist practice startup and condo purchase" at bounding box center [69, 217] width 81 height 13
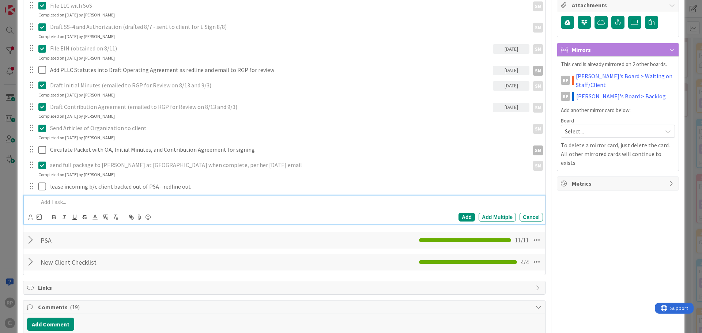
click at [81, 206] on div at bounding box center [288, 202] width 507 height 13
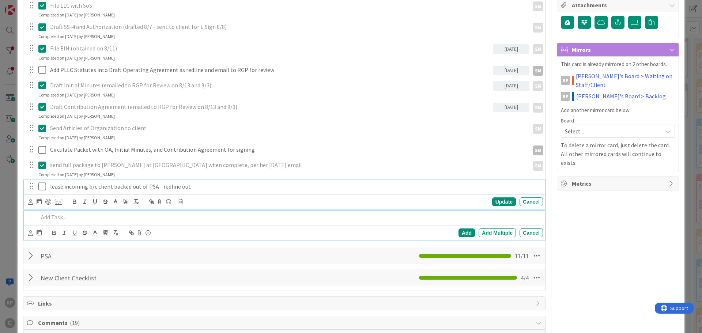
click at [227, 186] on p "lease incoming b/c client backed out of PSA--redline out" at bounding box center [295, 186] width 490 height 8
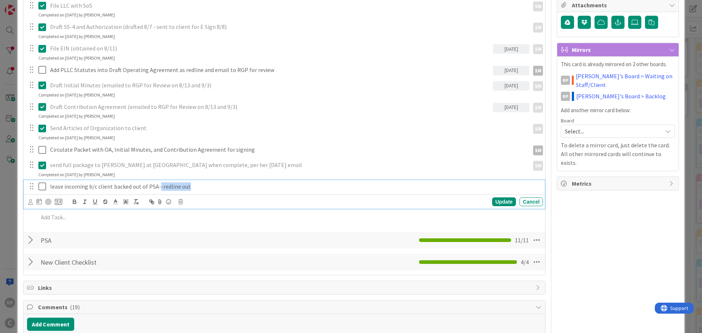
drag, startPoint x: 216, startPoint y: 185, endPoint x: 158, endPoint y: 186, distance: 58.1
click at [158, 186] on p "lease incoming b/c client backed out of PSA--redline out" at bounding box center [295, 186] width 490 height 8
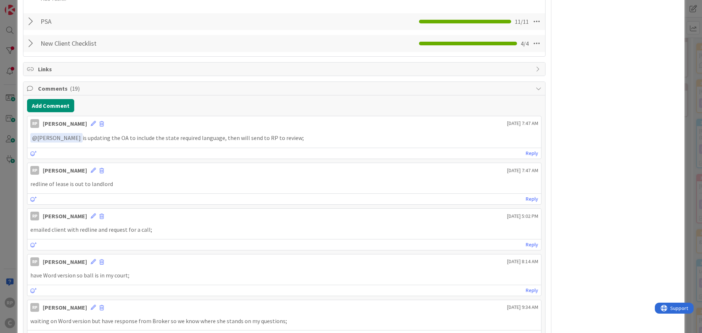
scroll to position [402, 0]
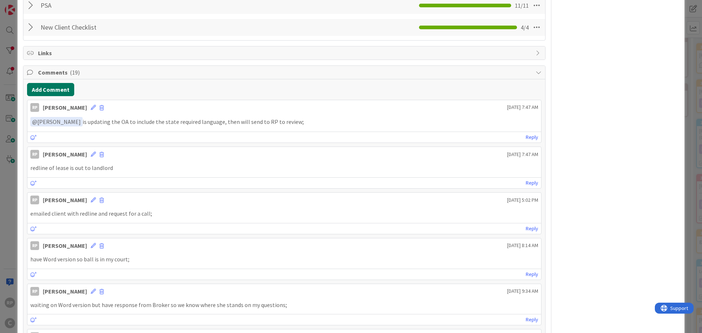
click at [62, 89] on button "Add Comment" at bounding box center [50, 89] width 47 height 13
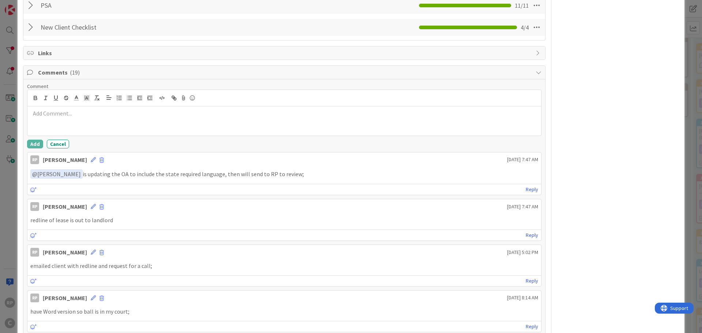
click at [50, 129] on div at bounding box center [283, 120] width 513 height 29
click at [31, 145] on button "Add" at bounding box center [35, 144] width 16 height 9
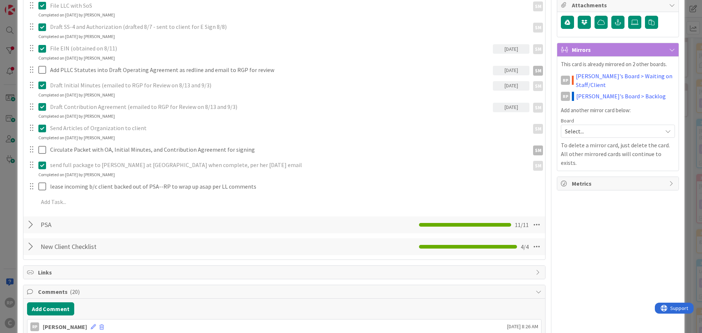
scroll to position [0, 0]
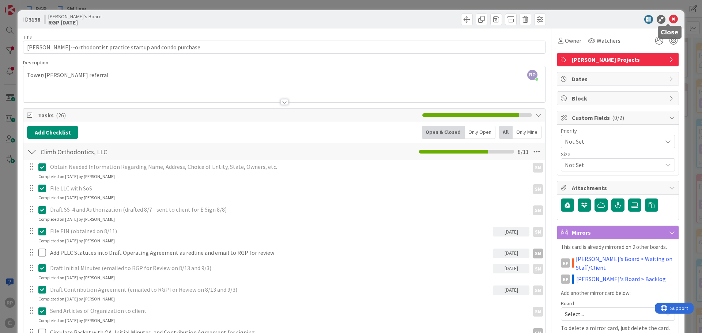
drag, startPoint x: 665, startPoint y: 22, endPoint x: 390, endPoint y: 86, distance: 282.7
click at [669, 22] on icon at bounding box center [673, 19] width 9 height 9
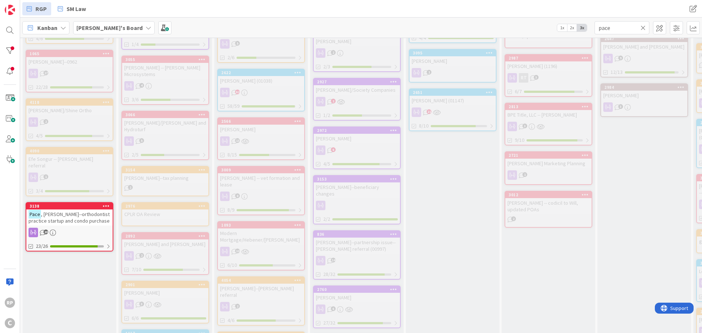
click at [642, 26] on icon at bounding box center [642, 27] width 5 height 7
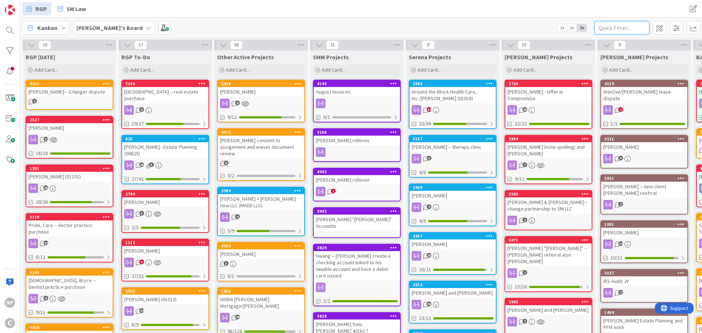
click at [620, 30] on input "text" at bounding box center [621, 27] width 55 height 13
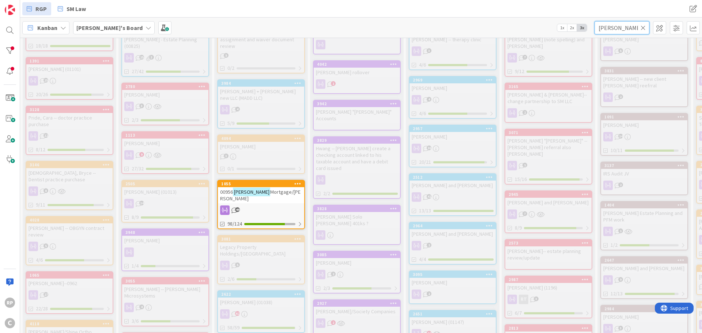
scroll to position [110, 0]
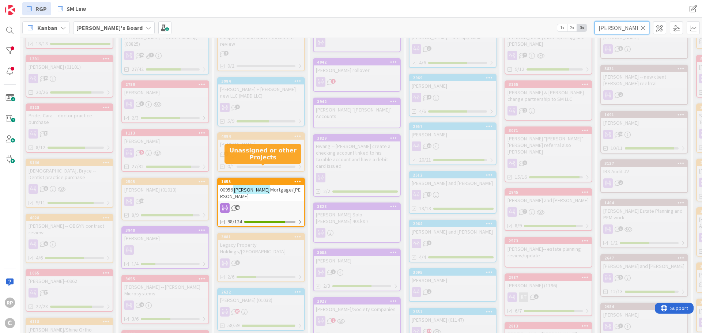
type input "[PERSON_NAME]"
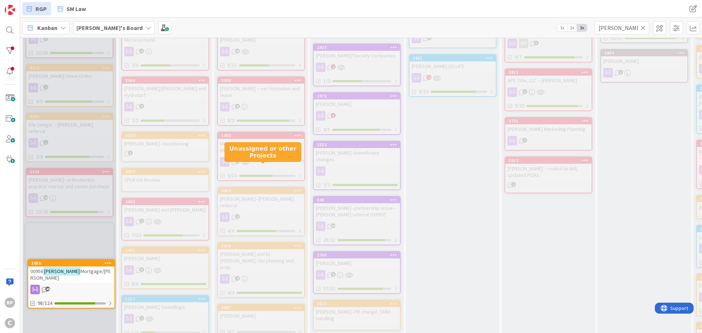
scroll to position [379, 0]
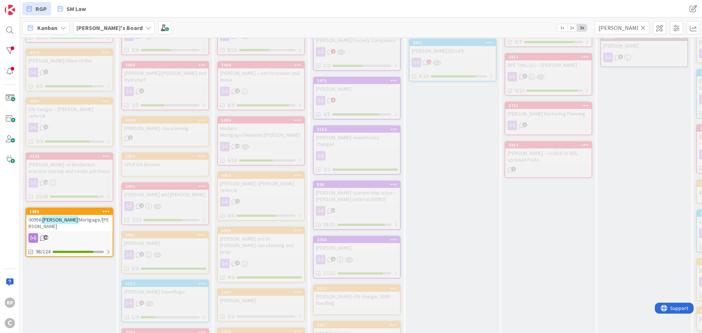
click at [67, 208] on div "1055" at bounding box center [69, 211] width 86 height 7
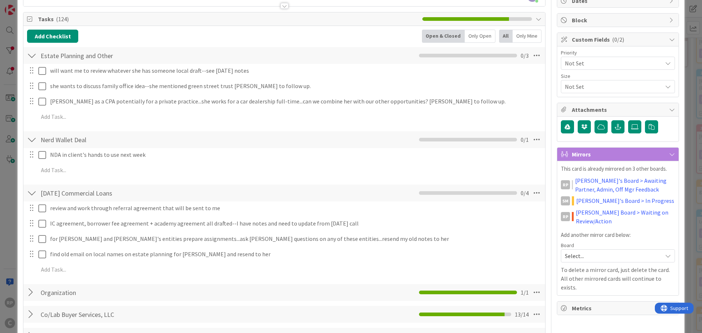
scroll to position [110, 0]
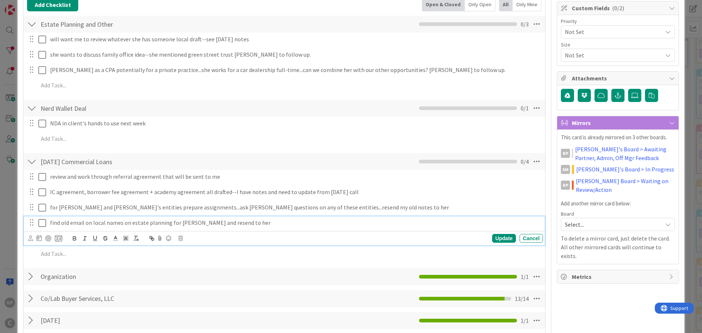
click at [103, 222] on p "find old email on local names on estate planning for [PERSON_NAME] and resend t…" at bounding box center [295, 223] width 490 height 8
click at [31, 237] on icon at bounding box center [30, 237] width 5 height 5
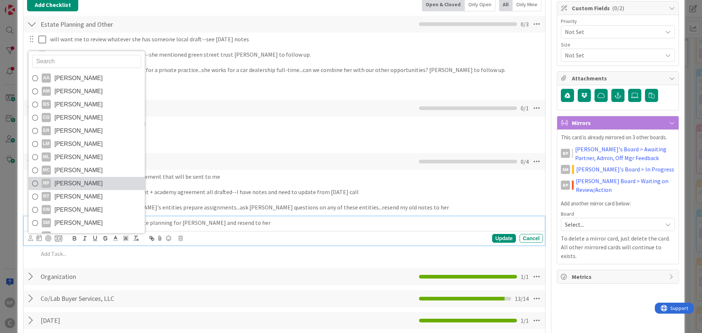
click at [71, 189] on span "[PERSON_NAME]" at bounding box center [78, 183] width 48 height 11
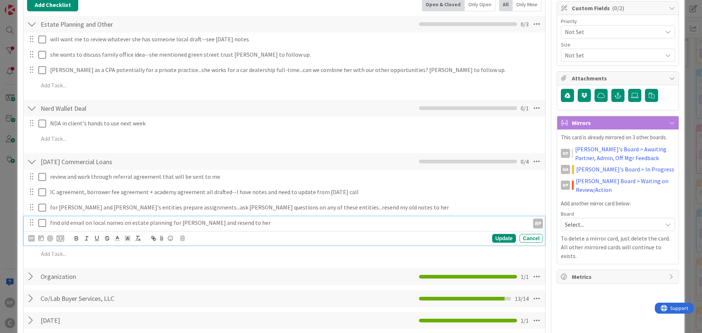
click at [43, 238] on div "RP AA [PERSON_NAME] AM [PERSON_NAME] BS [PERSON_NAME] CG [PERSON_NAME] ER [PERS…" at bounding box center [46, 238] width 36 height 9
click at [42, 238] on icon at bounding box center [40, 238] width 5 height 6
click at [81, 293] on td "9" at bounding box center [82, 299] width 14 height 14
type input "[DATE]"
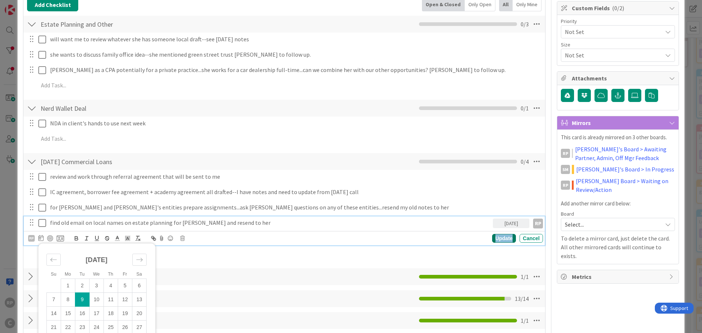
click at [499, 239] on div "Update" at bounding box center [504, 238] width 24 height 9
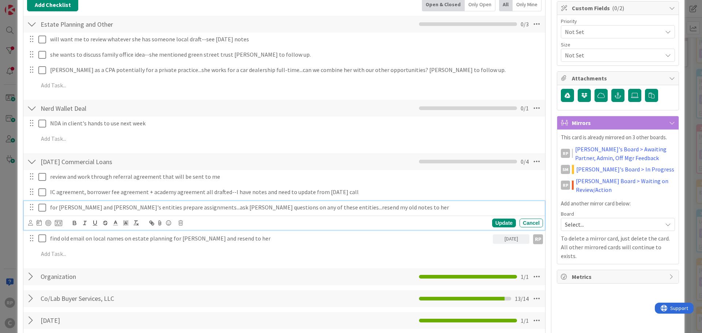
click at [94, 210] on p "for [PERSON_NAME] and [PERSON_NAME]'s entities prepare assignments...ask [PERSO…" at bounding box center [295, 207] width 490 height 8
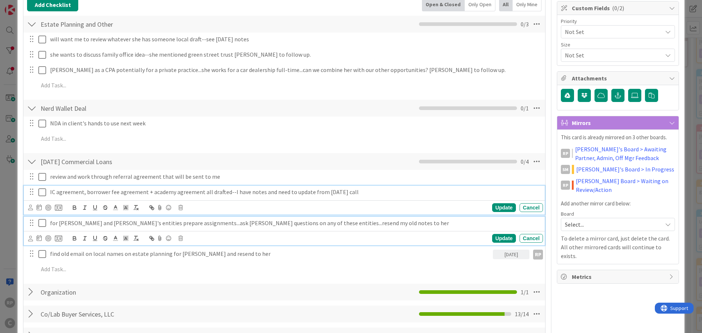
click at [98, 193] on p "IC agreement, borrower fee agreement + academy agreement all drafted--I have no…" at bounding box center [295, 192] width 490 height 8
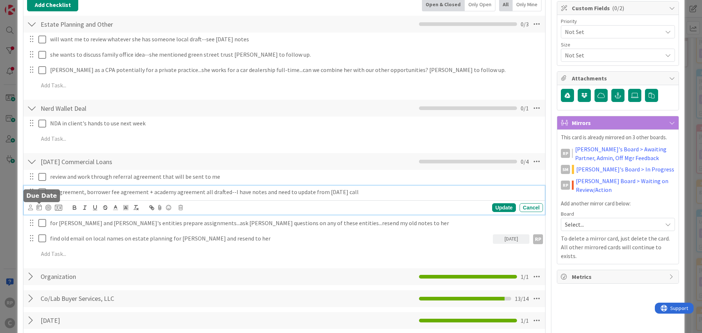
click at [38, 208] on icon at bounding box center [39, 207] width 5 height 6
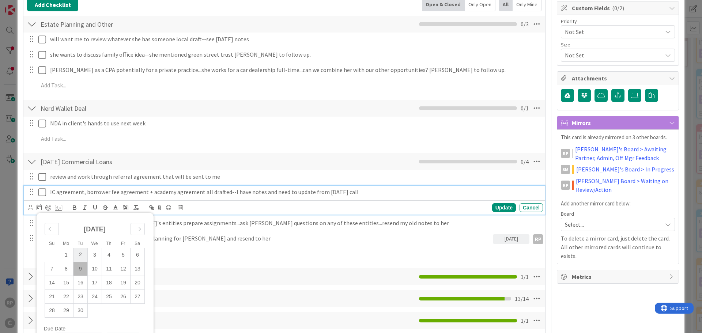
drag, startPoint x: 81, startPoint y: 263, endPoint x: 75, endPoint y: 256, distance: 9.1
click at [81, 264] on td "9" at bounding box center [80, 269] width 14 height 14
type input "[DATE]"
click at [28, 208] on icon at bounding box center [30, 207] width 5 height 5
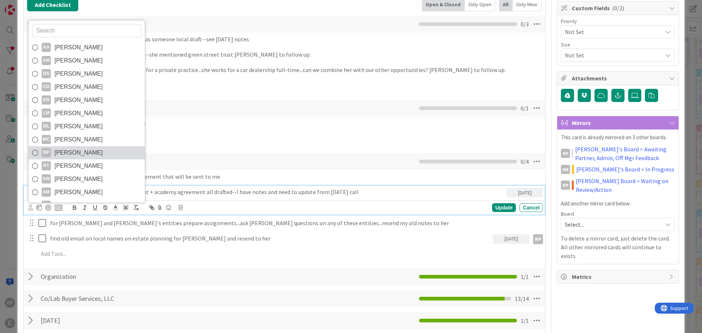
click at [86, 148] on span "[PERSON_NAME]" at bounding box center [78, 152] width 48 height 11
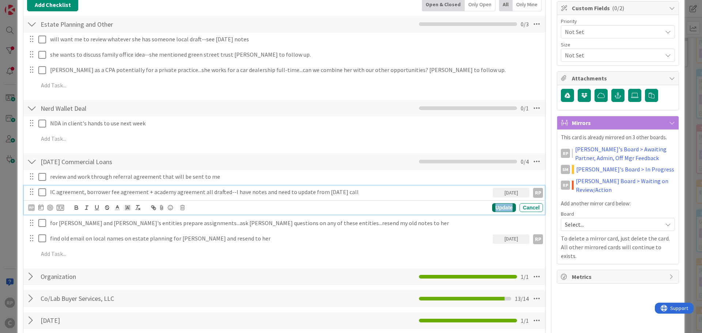
click at [503, 205] on div "Update" at bounding box center [504, 207] width 24 height 9
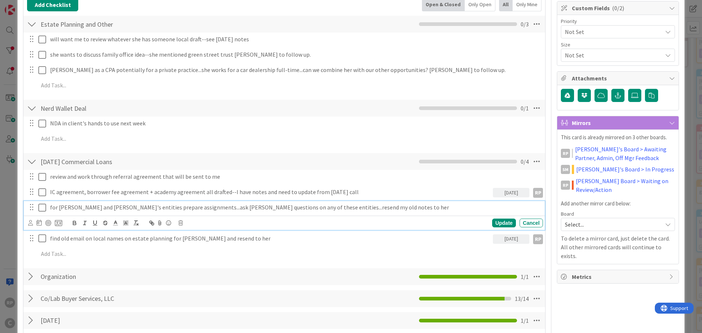
click at [94, 212] on div "for [PERSON_NAME] and [PERSON_NAME]'s entities prepare assignments...ask [PERSO…" at bounding box center [295, 207] width 496 height 13
click at [38, 223] on icon at bounding box center [39, 223] width 5 height 6
click at [79, 281] on td "9" at bounding box center [80, 284] width 14 height 14
type input "[DATE]"
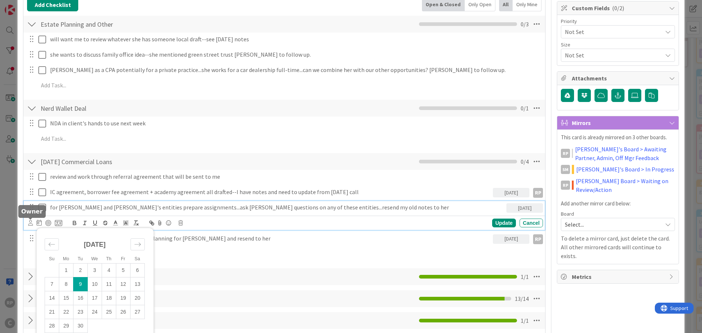
click at [31, 223] on icon at bounding box center [30, 222] width 5 height 5
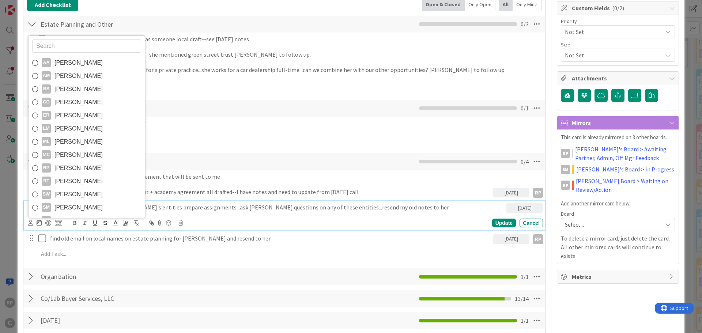
drag, startPoint x: 84, startPoint y: 167, endPoint x: 109, endPoint y: 170, distance: 25.7
click at [84, 167] on span "[PERSON_NAME]" at bounding box center [78, 168] width 48 height 11
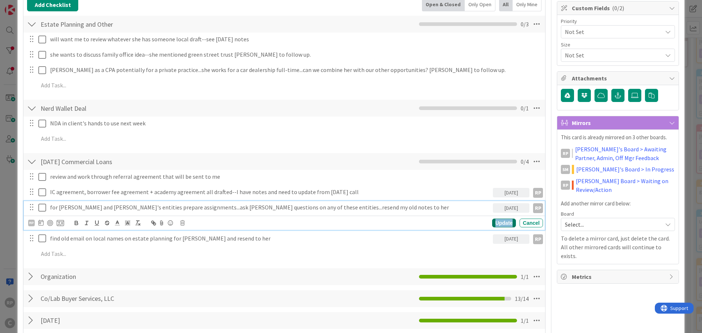
click at [493, 221] on div "Update" at bounding box center [504, 223] width 24 height 9
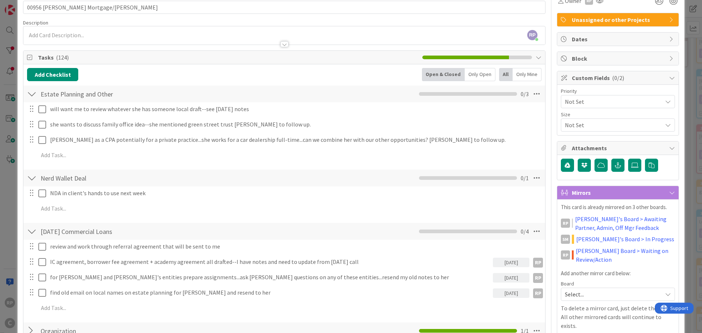
scroll to position [0, 0]
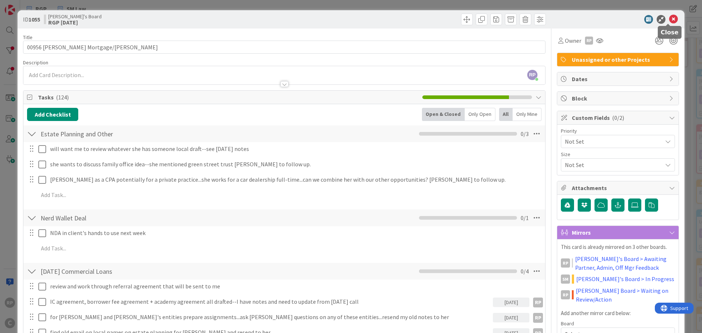
click at [669, 17] on icon at bounding box center [673, 19] width 9 height 9
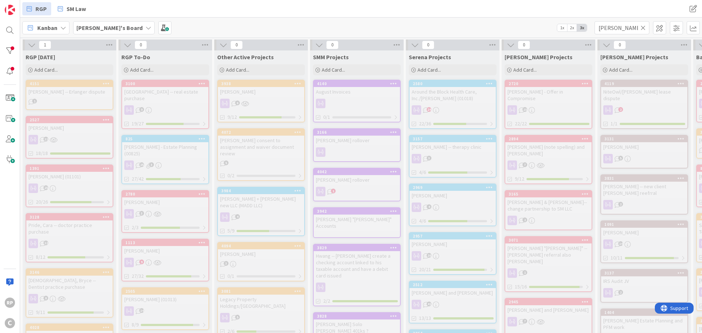
click at [292, 28] on div "[PERSON_NAME]'s Board 1x 2x 3x [PERSON_NAME]" at bounding box center [361, 28] width 682 height 20
click at [644, 26] on icon at bounding box center [642, 27] width 5 height 7
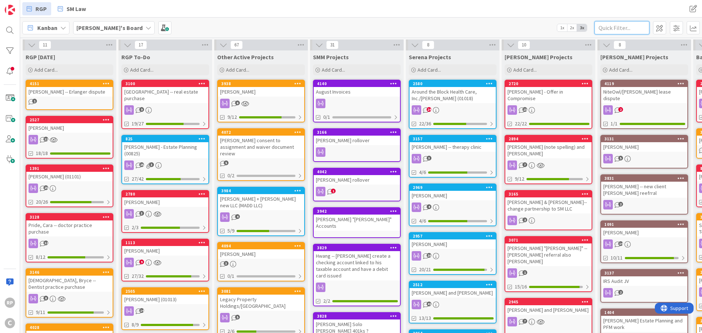
click at [622, 25] on input "text" at bounding box center [621, 27] width 55 height 13
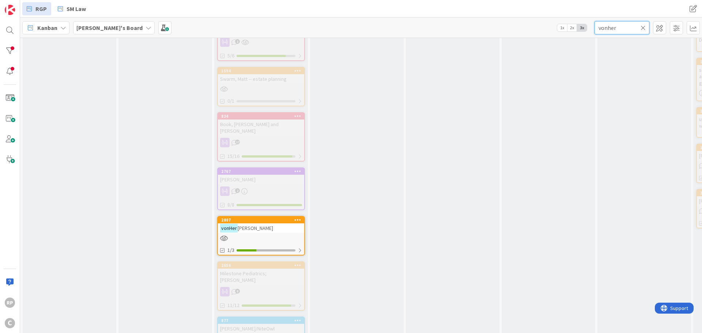
scroll to position [2376, 0]
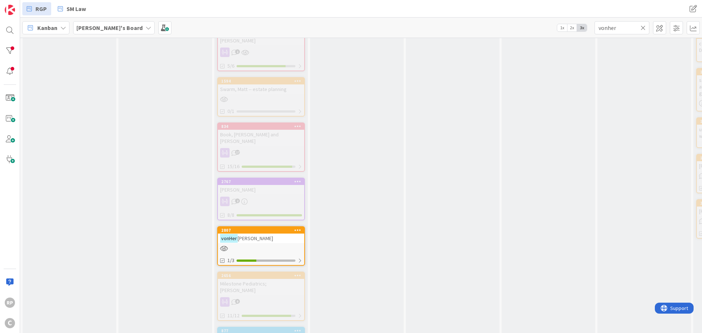
click at [254, 227] on div "2807" at bounding box center [261, 230] width 86 height 7
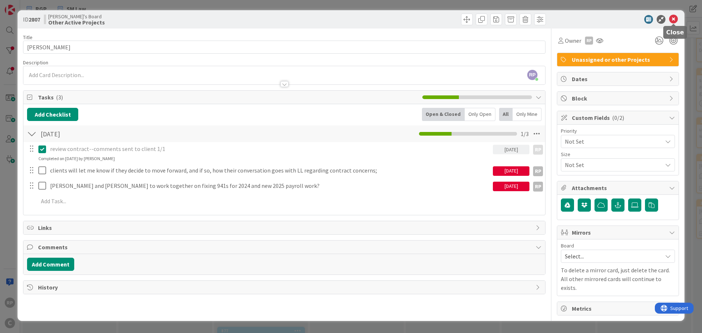
click at [671, 22] on icon at bounding box center [673, 19] width 9 height 9
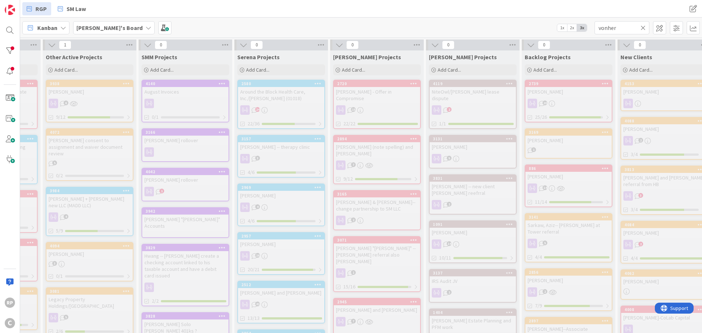
scroll to position [0, 191]
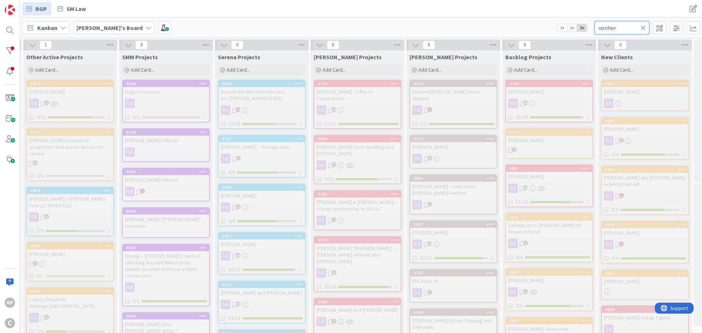
drag, startPoint x: 621, startPoint y: 33, endPoint x: 578, endPoint y: 29, distance: 43.3
click at [578, 29] on div "[PERSON_NAME]'s Board 1x 2x 3x vonher" at bounding box center [361, 28] width 682 height 20
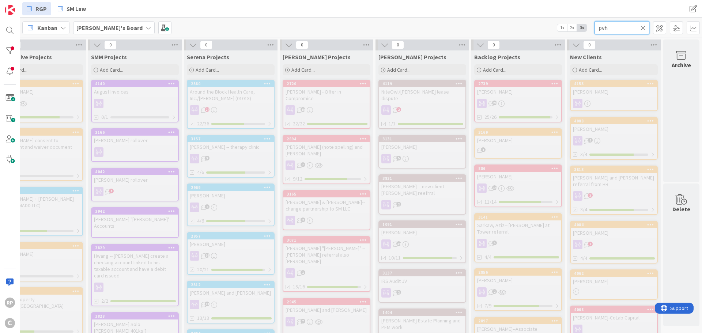
scroll to position [0, 0]
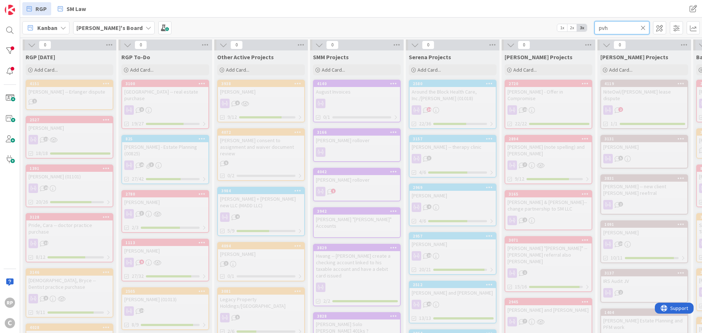
drag, startPoint x: 615, startPoint y: 25, endPoint x: 574, endPoint y: 28, distance: 41.4
click at [574, 28] on div "[PERSON_NAME]'s Board 1x 2x 3x pvh" at bounding box center [361, 28] width 682 height 20
type input "taxes"
click at [642, 27] on icon at bounding box center [642, 27] width 5 height 7
